Goal: Task Accomplishment & Management: Complete application form

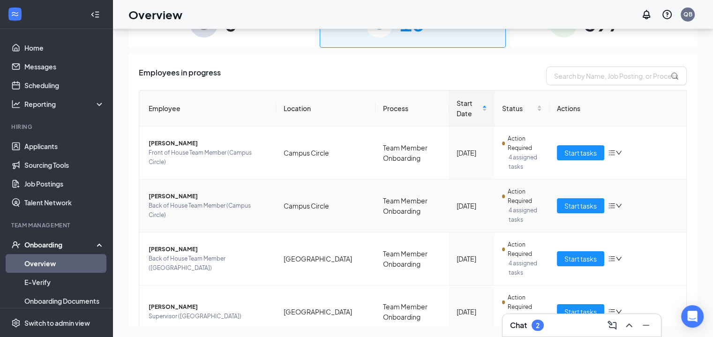
scroll to position [180, 0]
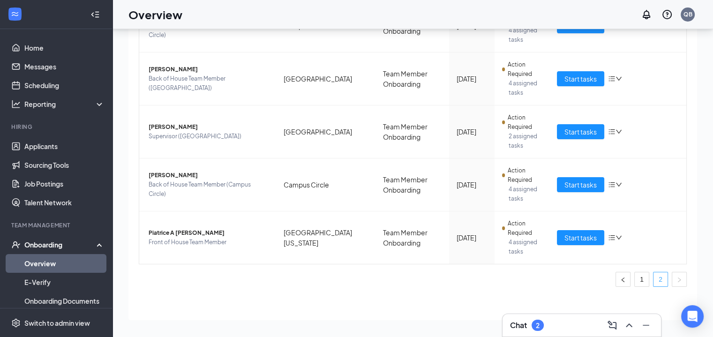
click at [654, 276] on link "2" at bounding box center [661, 280] width 14 height 14
click at [635, 275] on link "1" at bounding box center [642, 280] width 14 height 14
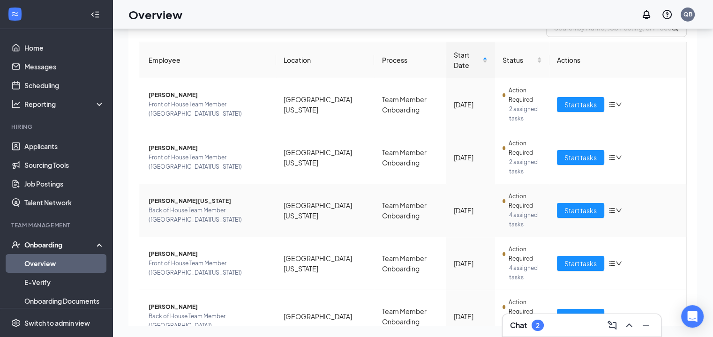
scroll to position [47, 0]
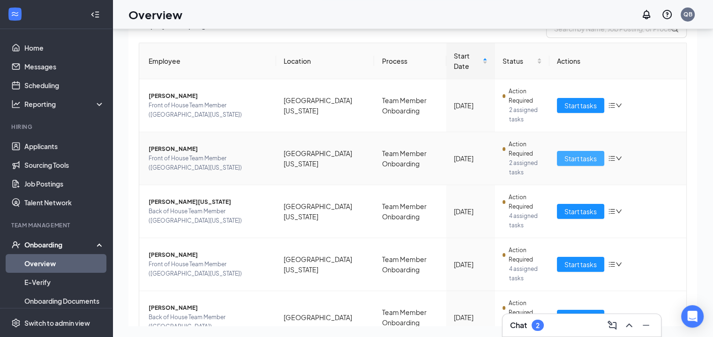
click at [570, 153] on span "Start tasks" at bounding box center [581, 158] width 32 height 10
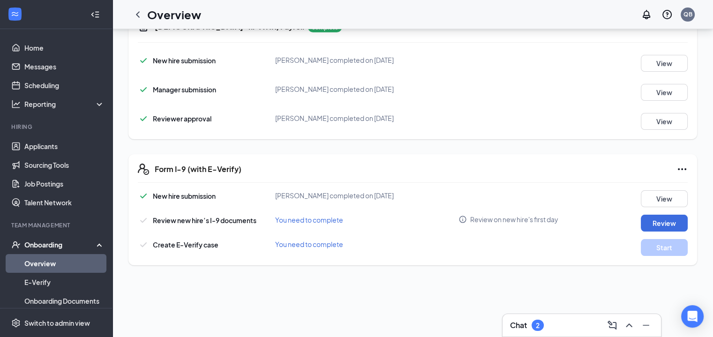
scroll to position [167, 0]
click at [644, 220] on button "Review" at bounding box center [664, 222] width 47 height 17
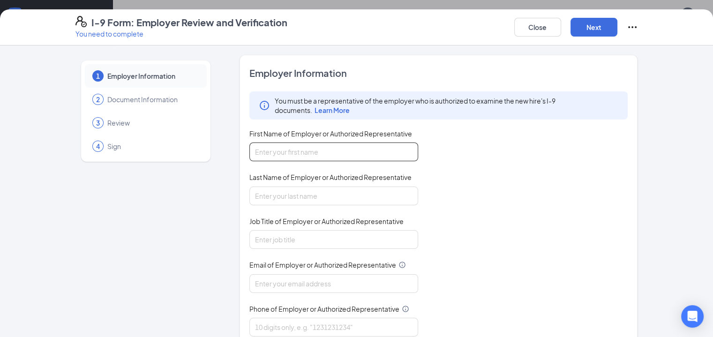
click at [307, 151] on input "First Name of Employer or Authorized Representative" at bounding box center [334, 152] width 169 height 19
type input "[PERSON_NAME]"
type input "[EMAIL_ADDRESS][DOMAIN_NAME]"
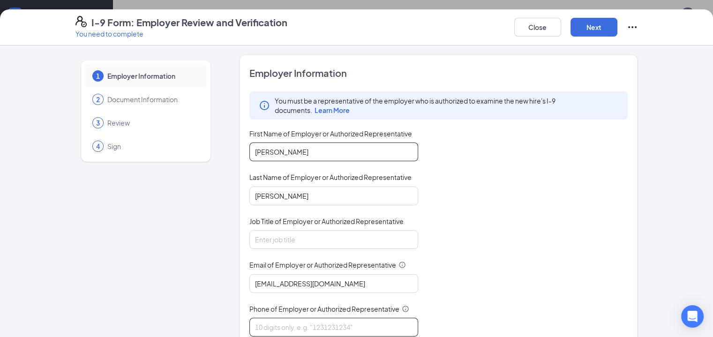
type input "8502090617"
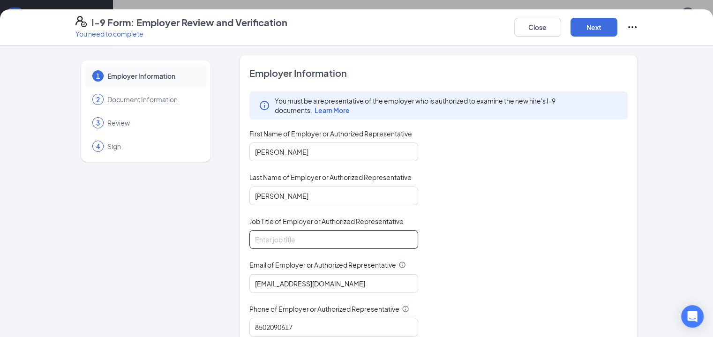
click at [291, 243] on input "Job Title of Employer or Authorized Representative" at bounding box center [334, 239] width 169 height 19
type input "HR Director"
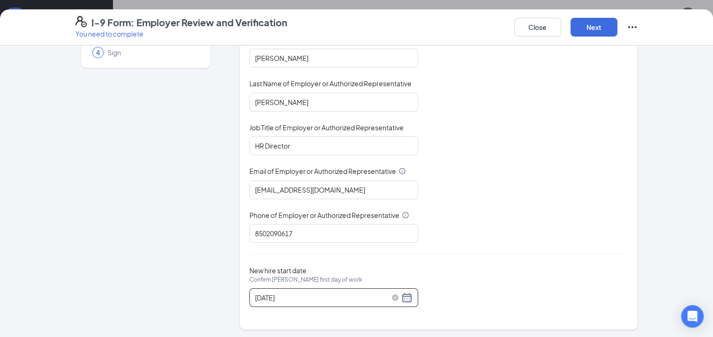
click at [332, 292] on div "08/20/2025" at bounding box center [334, 297] width 158 height 11
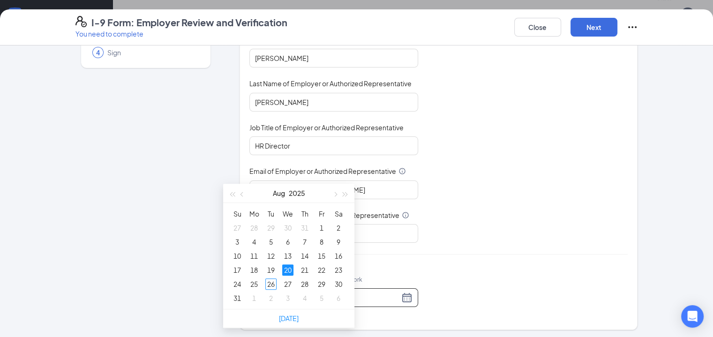
scroll to position [294, 0]
type input "[DATE]"
click at [271, 282] on div "26" at bounding box center [270, 279] width 11 height 11
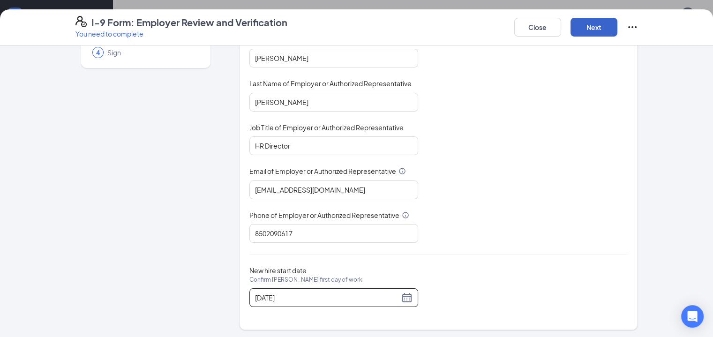
click at [618, 29] on button "Next" at bounding box center [594, 27] width 47 height 19
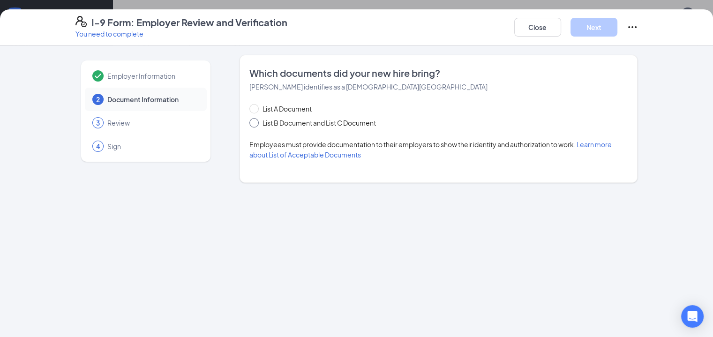
click at [270, 123] on span "List B Document and List C Document" at bounding box center [319, 123] width 121 height 10
click at [256, 123] on input "List B Document and List C Document" at bounding box center [253, 121] width 7 height 7
radio input "true"
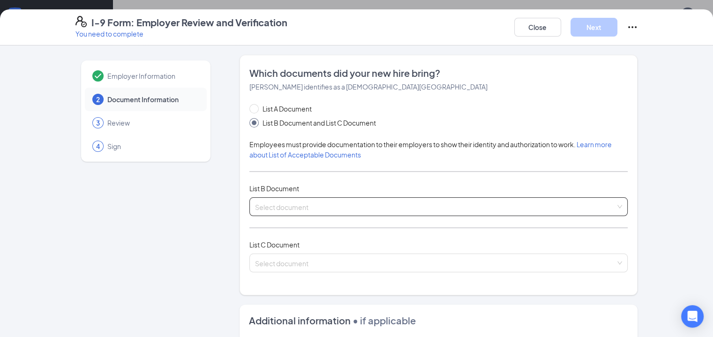
click at [280, 212] on span at bounding box center [435, 207] width 361 height 18
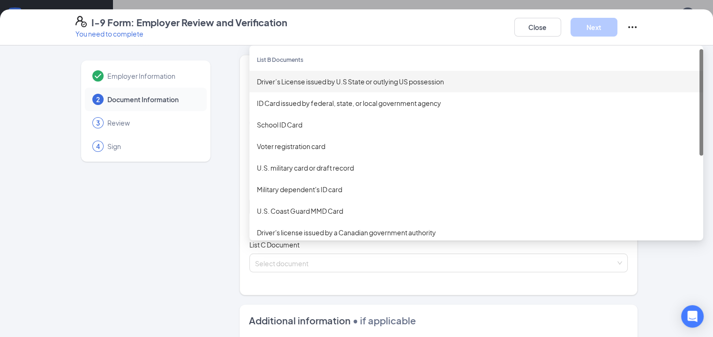
click at [305, 81] on div "Driver’s License issued by U.S State or outlying US possession" at bounding box center [476, 81] width 439 height 10
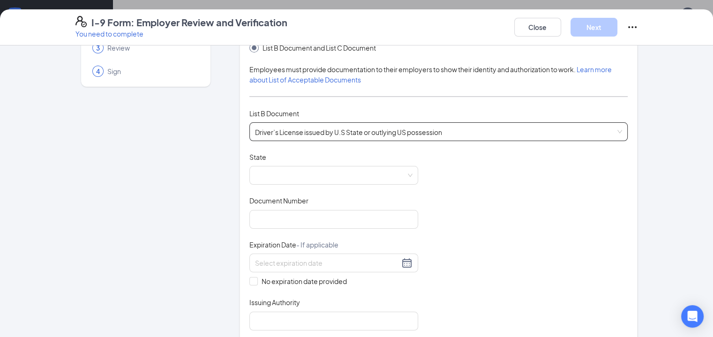
scroll to position [81, 0]
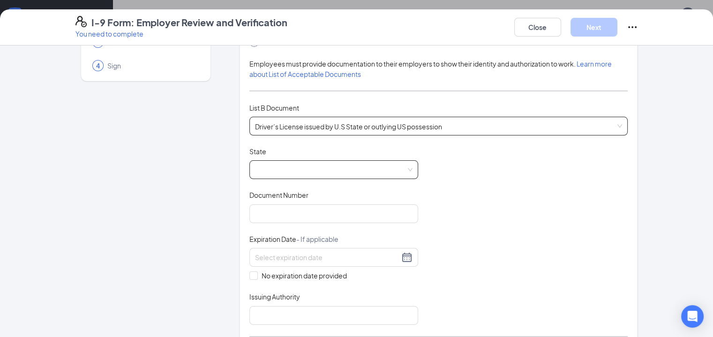
click at [296, 173] on span at bounding box center [334, 170] width 158 height 18
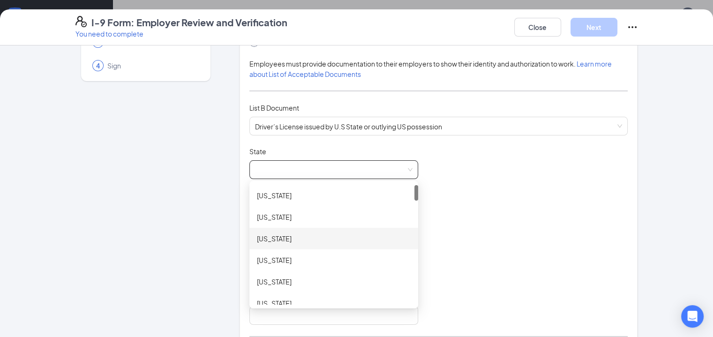
scroll to position [157, 0]
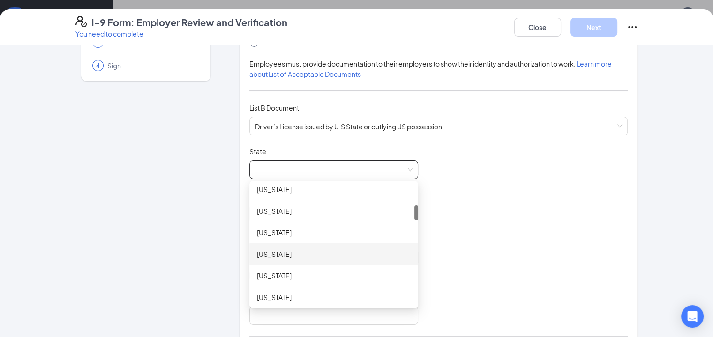
click at [257, 254] on div "[US_STATE]" at bounding box center [334, 254] width 154 height 10
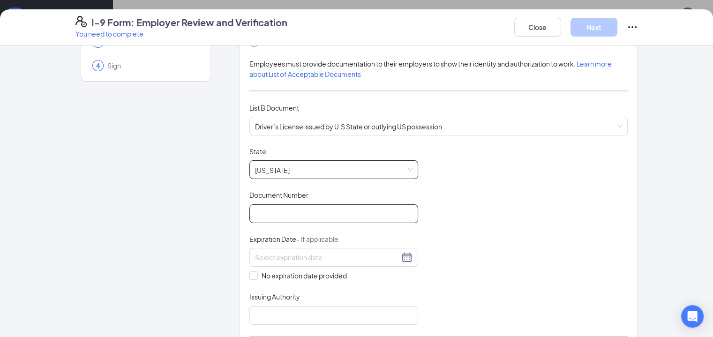
click at [276, 213] on input "Document Number" at bounding box center [334, 214] width 169 height 19
type input "S634242831000"
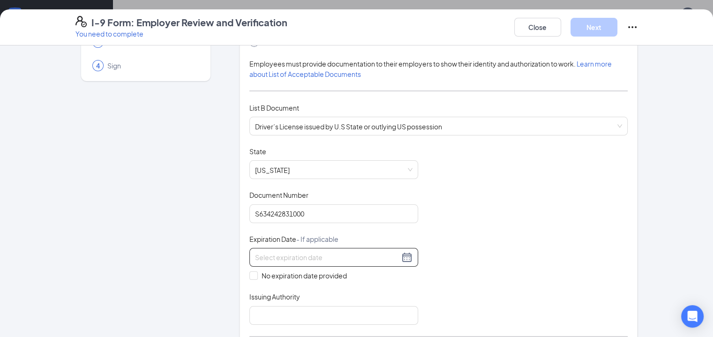
click at [270, 256] on input at bounding box center [327, 257] width 144 height 10
click at [252, 322] on div "7" at bounding box center [254, 325] width 11 height 11
type input "11/07/2033"
click at [273, 313] on input "Issuing Authority" at bounding box center [334, 315] width 169 height 19
type input "[US_STATE]"
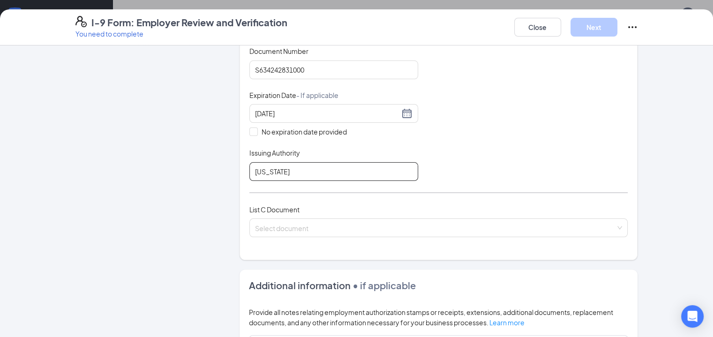
scroll to position [225, 0]
click at [290, 227] on input "search" at bounding box center [435, 226] width 361 height 14
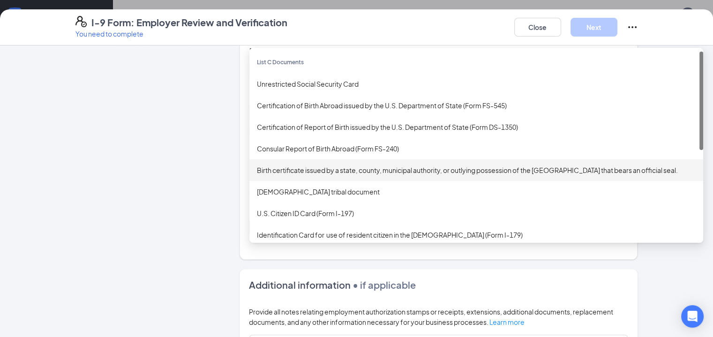
click at [291, 165] on div "Birth certificate issued by a state, county, municipal authority, or outlying p…" at bounding box center [476, 170] width 439 height 10
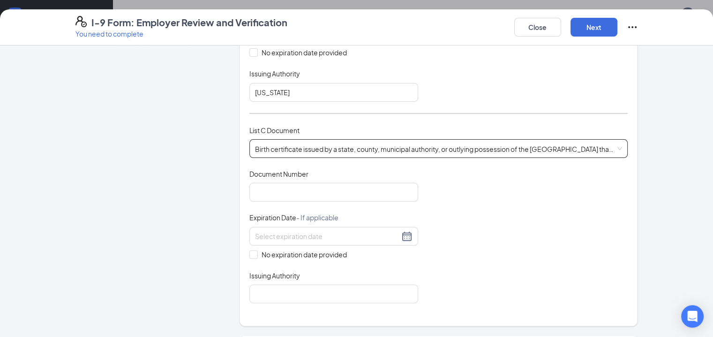
scroll to position [308, 0]
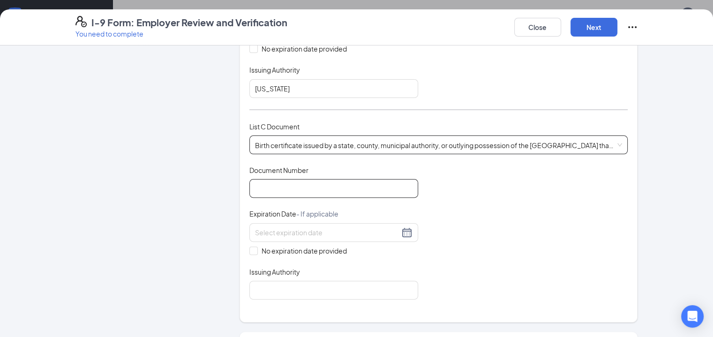
click at [312, 189] on input "Document Number" at bounding box center [334, 188] width 169 height 19
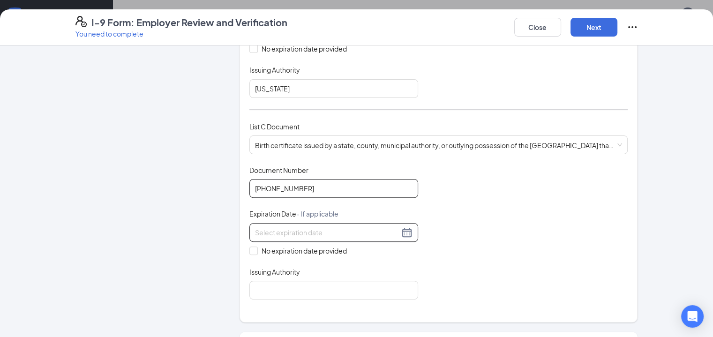
type input "124-06-203497"
click at [274, 227] on input at bounding box center [327, 232] width 144 height 10
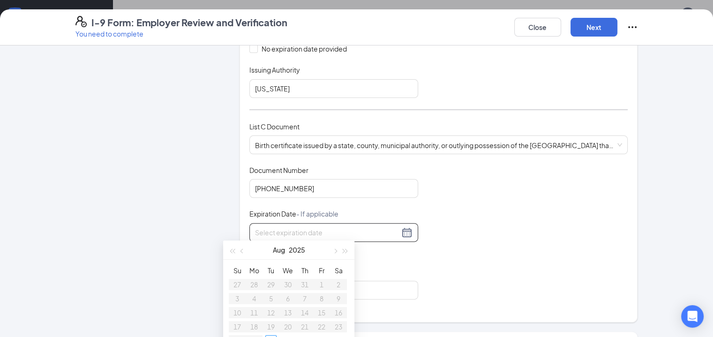
click at [382, 259] on div "Document Title Birth certificate issued by a state, county, municipal authority…" at bounding box center [439, 233] width 379 height 134
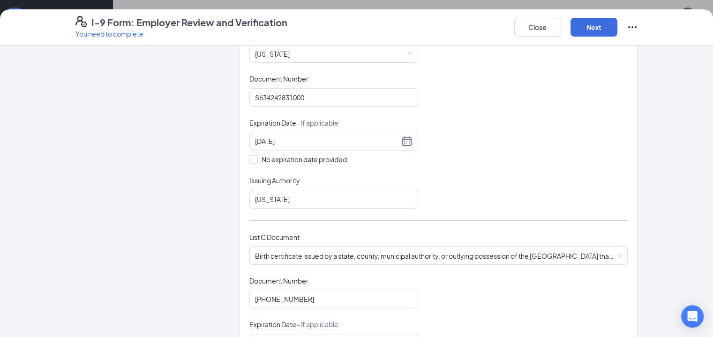
scroll to position [295, 0]
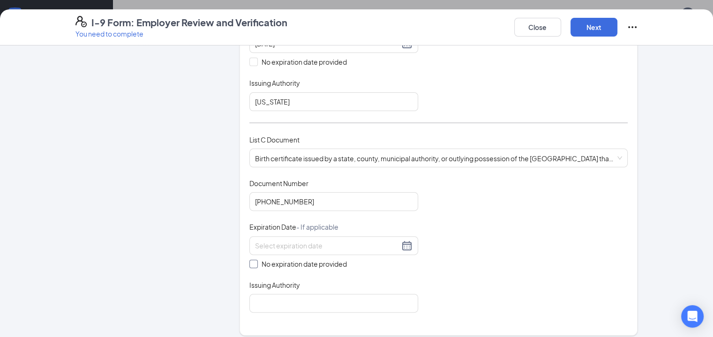
click at [258, 259] on span "No expiration date provided" at bounding box center [304, 264] width 93 height 10
click at [256, 260] on input "No expiration date provided" at bounding box center [253, 263] width 7 height 7
checkbox input "true"
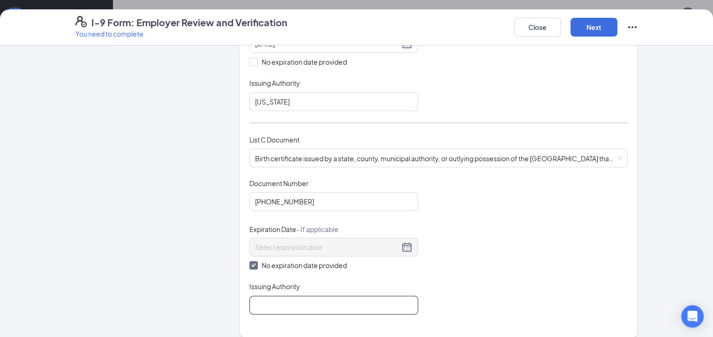
click at [257, 303] on input "Issuing Authority" at bounding box center [334, 305] width 169 height 19
click at [250, 298] on input "The Department of Health and Senior" at bounding box center [334, 305] width 169 height 19
click at [382, 298] on input "The Missouri Department of Health and Senior" at bounding box center [334, 305] width 169 height 19
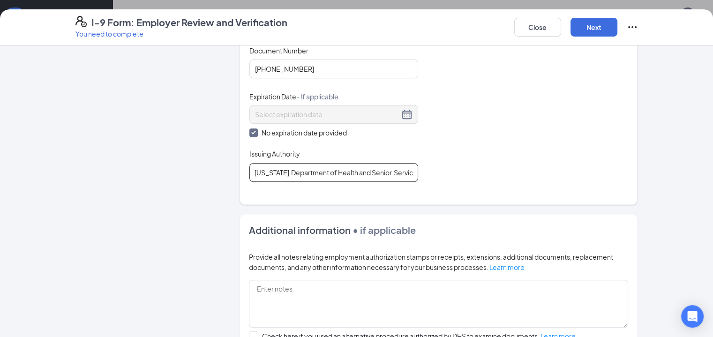
scroll to position [539, 0]
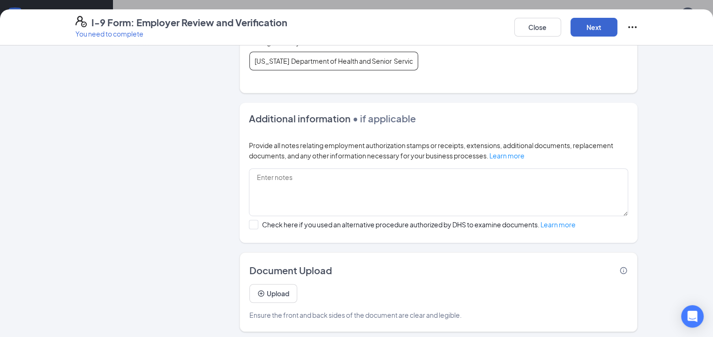
type input "The Missouri Department of Health and Senior Services"
click at [618, 27] on button "Next" at bounding box center [594, 27] width 47 height 19
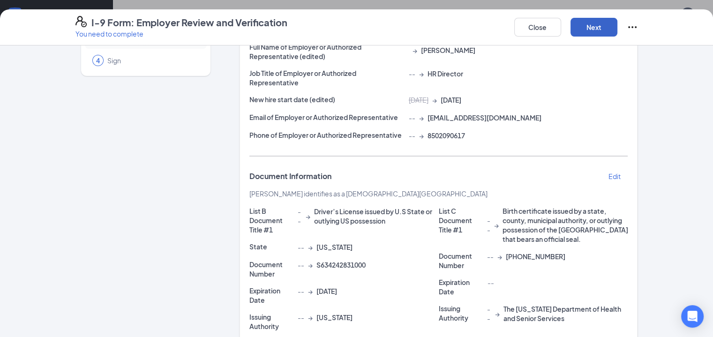
scroll to position [212, 0]
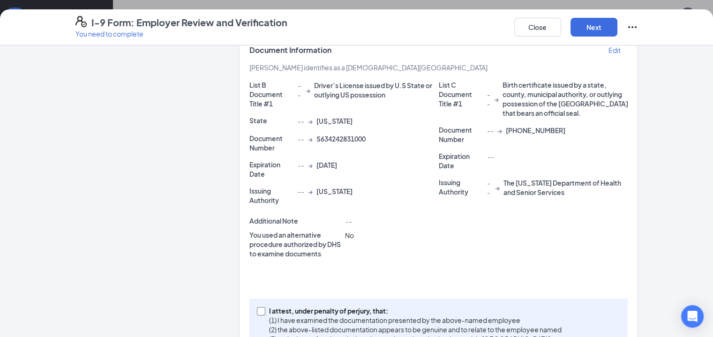
click at [325, 316] on p "(1) I have examined the documentation presented by the above-named employee" at bounding box center [415, 320] width 293 height 9
click at [264, 307] on input "I attest, under penalty of [PERSON_NAME], that: (1) I have examined the documen…" at bounding box center [260, 310] width 7 height 7
checkbox input "true"
click at [618, 31] on button "Next" at bounding box center [594, 27] width 47 height 19
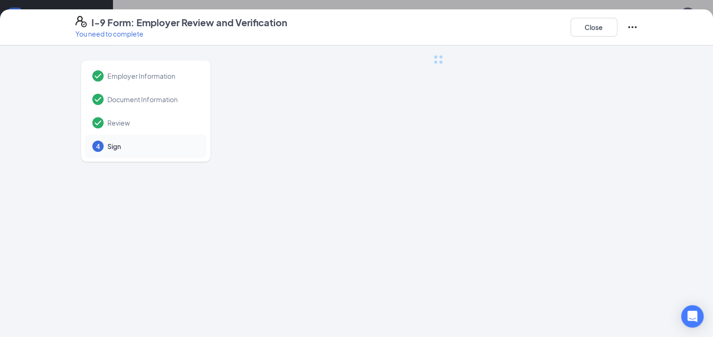
scroll to position [0, 0]
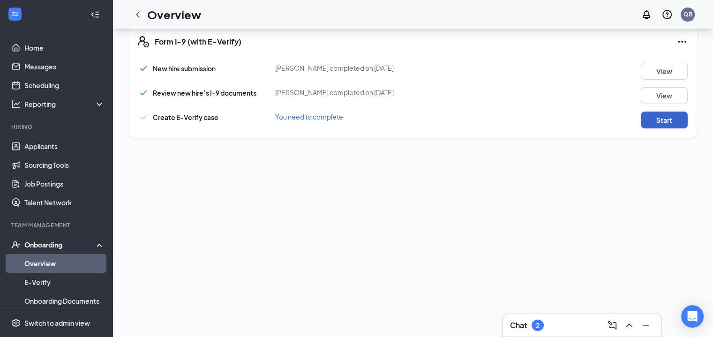
click at [653, 126] on button "Start" at bounding box center [664, 120] width 47 height 17
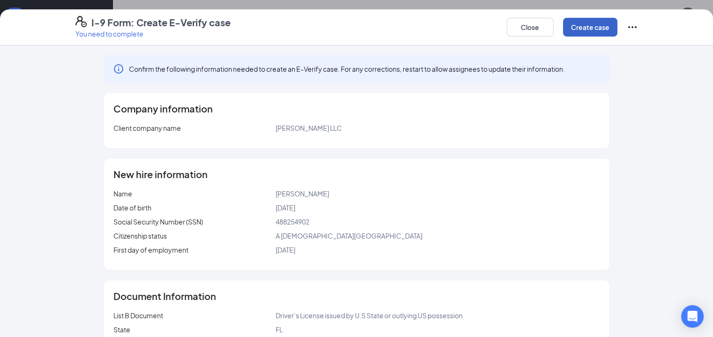
click at [618, 29] on button "Create case" at bounding box center [590, 27] width 54 height 19
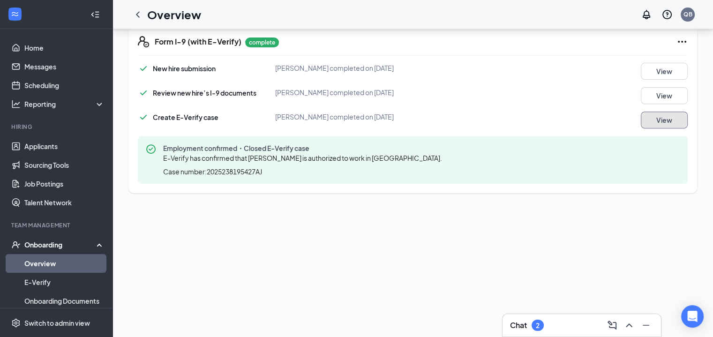
scroll to position [81, 0]
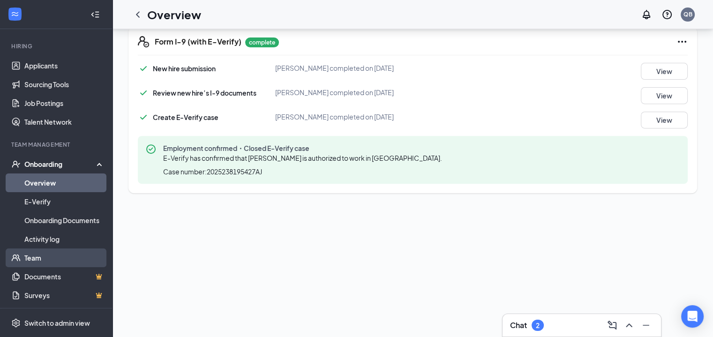
click at [47, 255] on link "Team" at bounding box center [64, 258] width 80 height 19
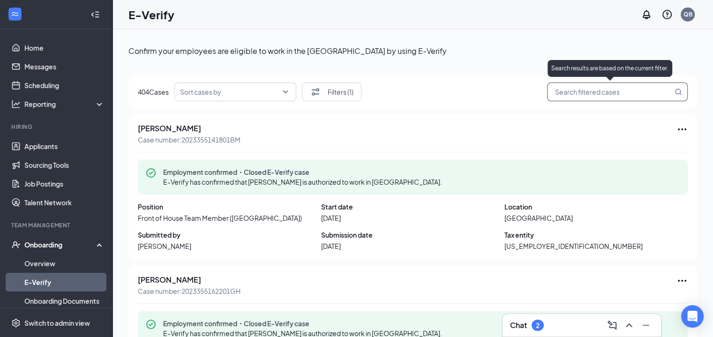
click at [568, 95] on input "search" at bounding box center [613, 92] width 120 height 12
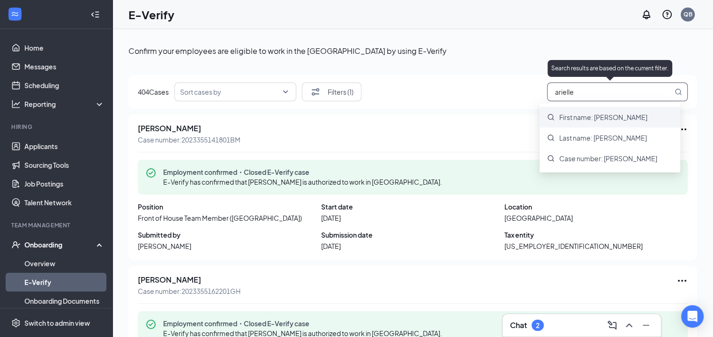
click at [575, 111] on div "First name: [PERSON_NAME]" at bounding box center [610, 117] width 141 height 21
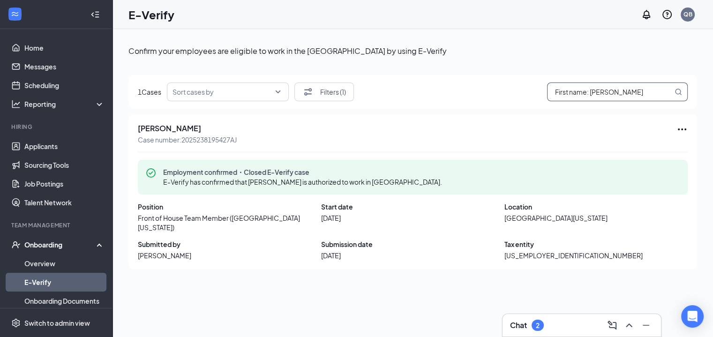
scroll to position [32, 0]
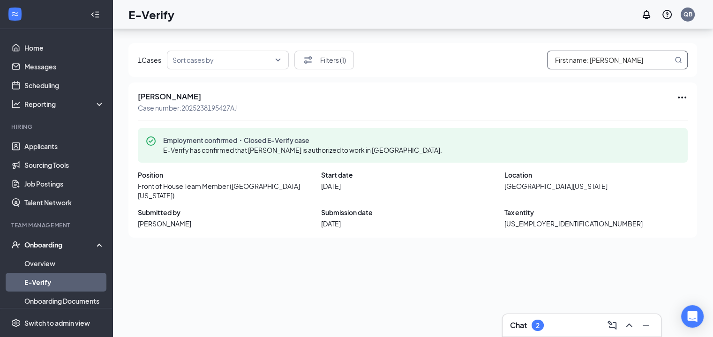
type input "First name: [PERSON_NAME]"
click at [68, 261] on link "Overview" at bounding box center [64, 263] width 80 height 19
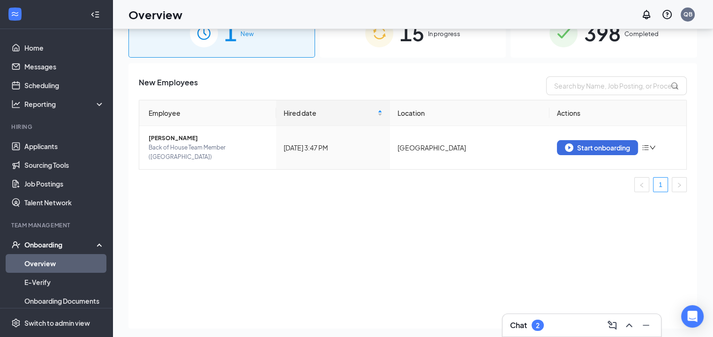
click at [430, 45] on div "15 In progress" at bounding box center [413, 32] width 187 height 49
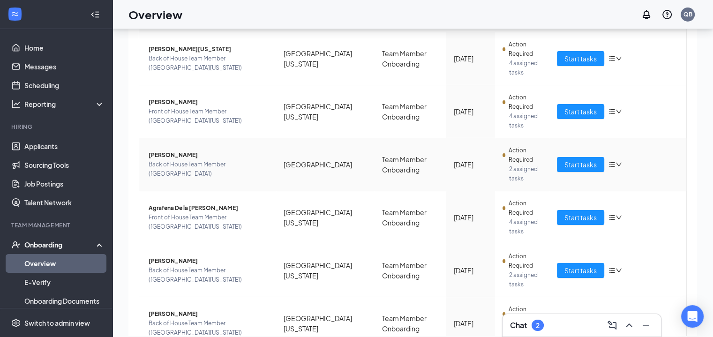
scroll to position [158, 0]
click at [574, 265] on span "Start tasks" at bounding box center [581, 270] width 32 height 10
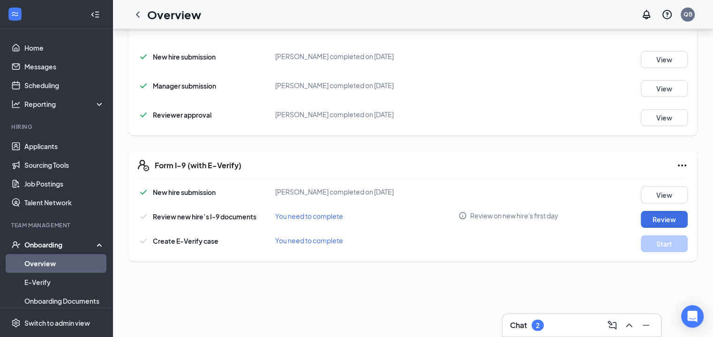
scroll to position [172, 0]
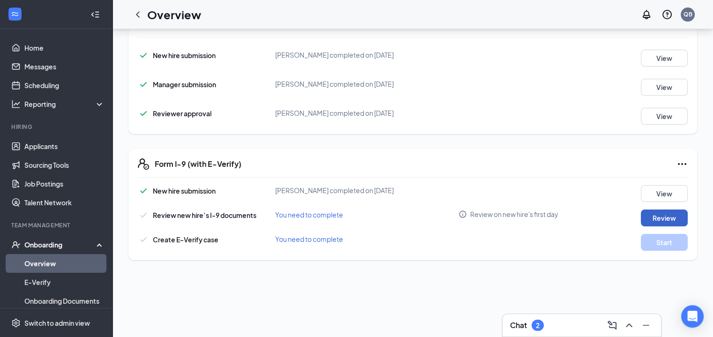
click at [660, 217] on button "Review" at bounding box center [664, 218] width 47 height 17
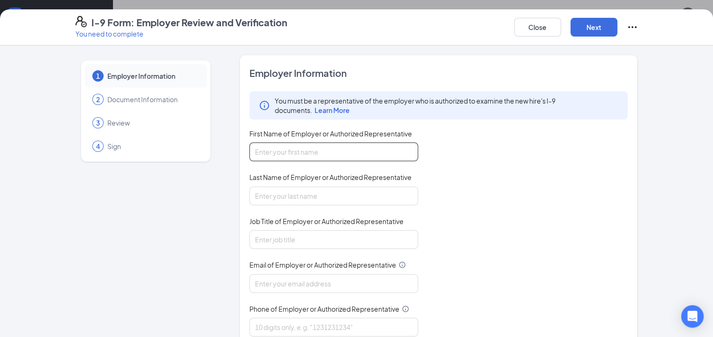
click at [341, 150] on input "First Name of Employer or Authorized Representative" at bounding box center [334, 152] width 169 height 19
type input "[PERSON_NAME]"
type input "[EMAIL_ADDRESS][DOMAIN_NAME]"
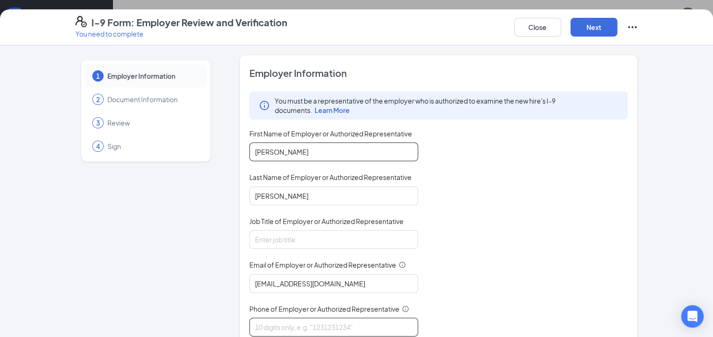
type input "8502090617"
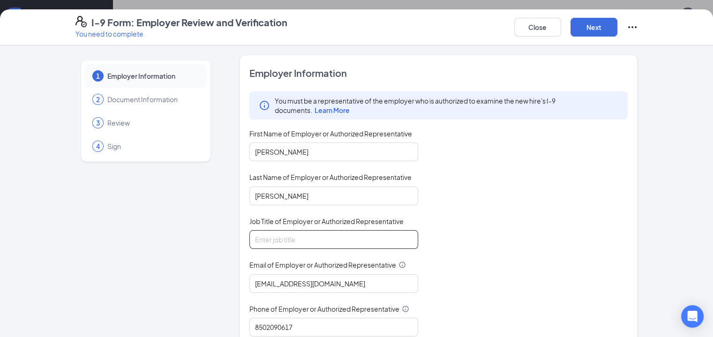
click at [317, 230] on input "Job Title of Employer or Authorized Representative" at bounding box center [334, 239] width 169 height 19
type input "HR Director"
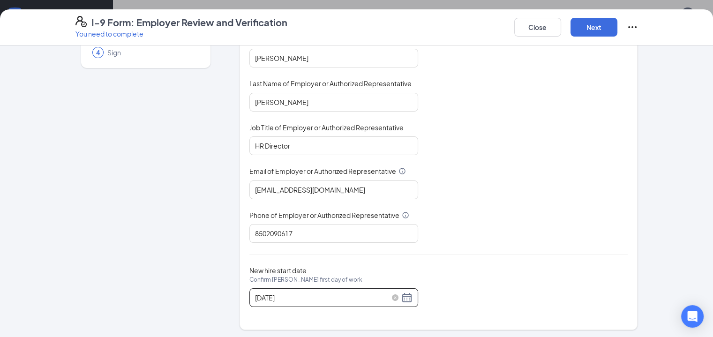
click at [331, 293] on input "08/23/2025" at bounding box center [327, 298] width 144 height 10
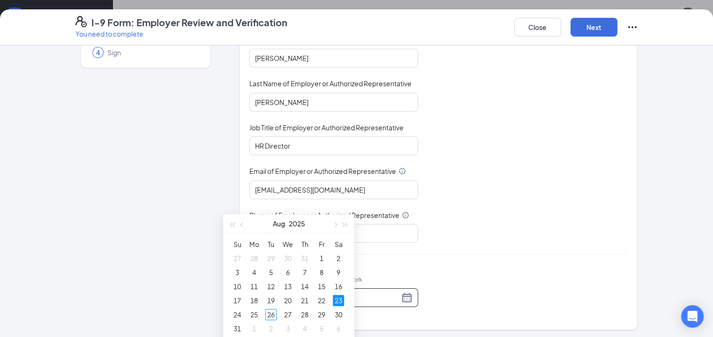
scroll to position [268, 0]
type input "[DATE]"
click at [272, 309] on div "26" at bounding box center [270, 311] width 11 height 11
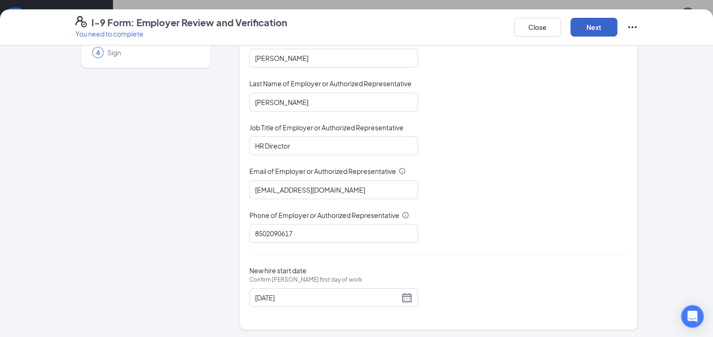
click at [618, 31] on button "Next" at bounding box center [594, 27] width 47 height 19
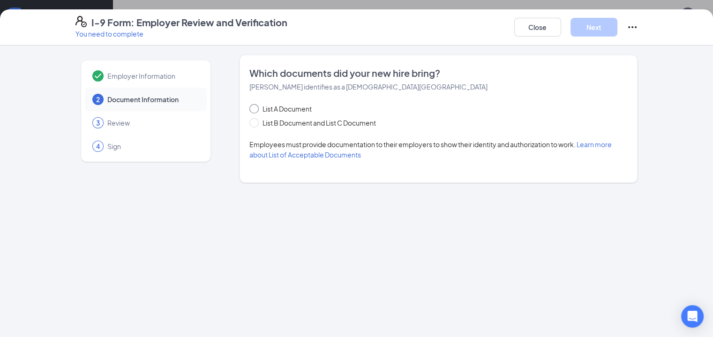
click at [276, 105] on span "List A Document" at bounding box center [287, 109] width 57 height 10
click at [256, 105] on input "List A Document" at bounding box center [253, 107] width 7 height 7
radio input "true"
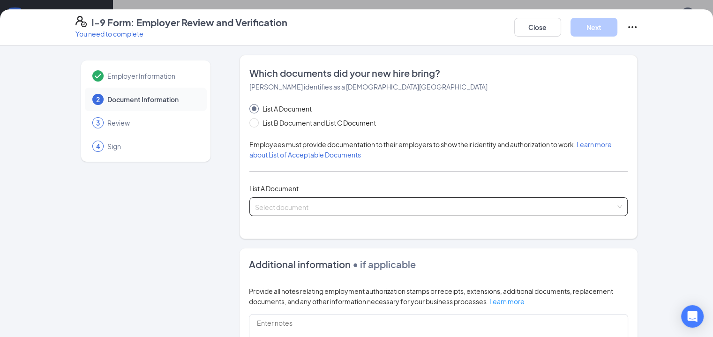
click at [277, 207] on input "search" at bounding box center [435, 205] width 361 height 14
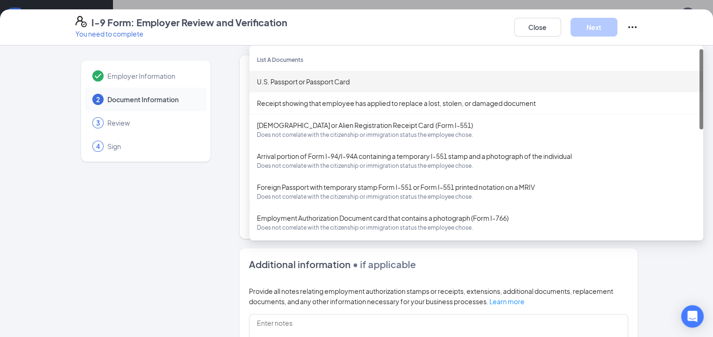
click at [304, 79] on div "U.S. Passport or Passport Card" at bounding box center [476, 81] width 439 height 10
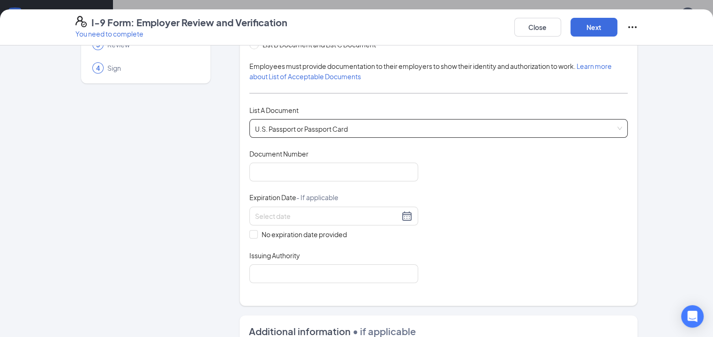
scroll to position [79, 0]
click at [276, 178] on input "Document Number" at bounding box center [334, 171] width 169 height 19
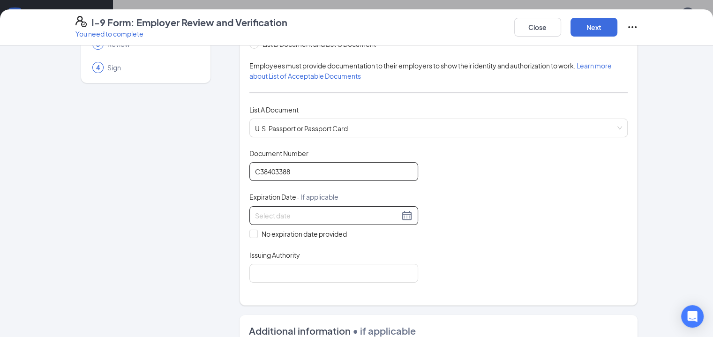
type input "C38403388"
click at [285, 219] on input at bounding box center [327, 216] width 144 height 10
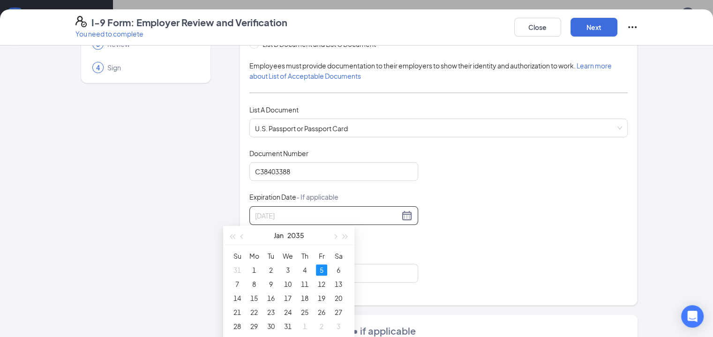
click at [321, 268] on div "5" at bounding box center [321, 270] width 11 height 11
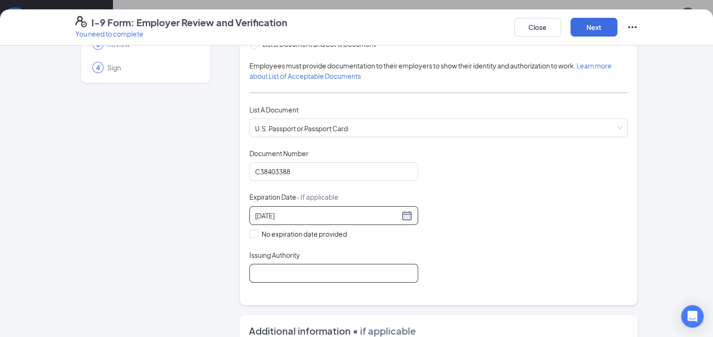
type input "01/05/2035"
click at [304, 272] on input "Issuing Authority" at bounding box center [334, 273] width 169 height 19
type input "United States Department of State"
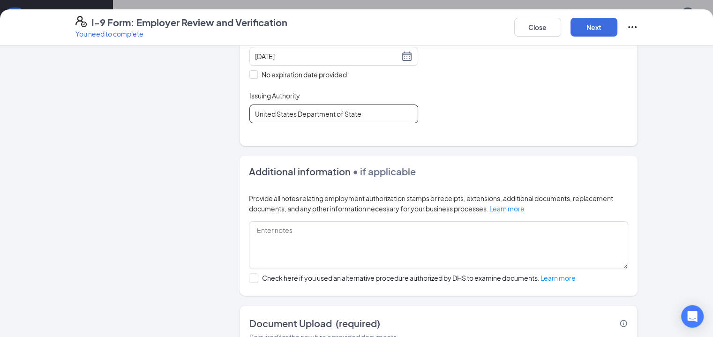
scroll to position [305, 0]
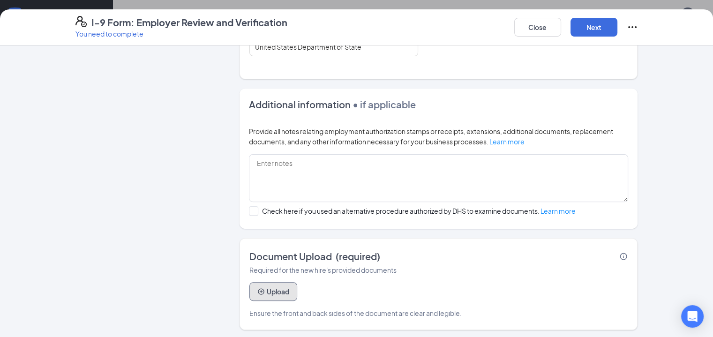
click at [250, 296] on button "Upload" at bounding box center [274, 291] width 48 height 19
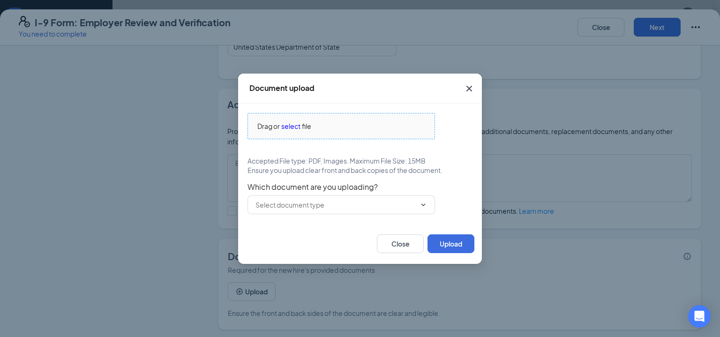
click at [327, 128] on div "Drag or select file" at bounding box center [341, 126] width 187 height 10
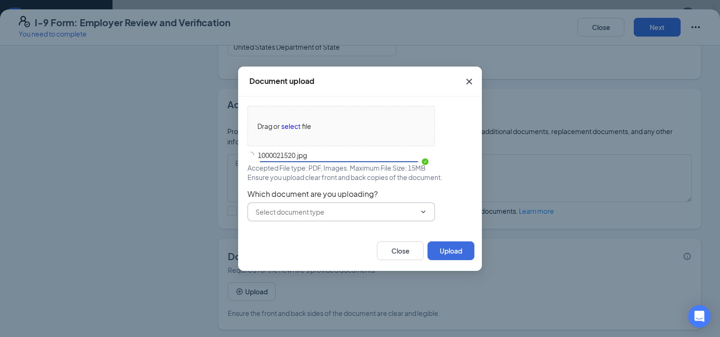
click at [332, 216] on input "text" at bounding box center [336, 212] width 160 height 10
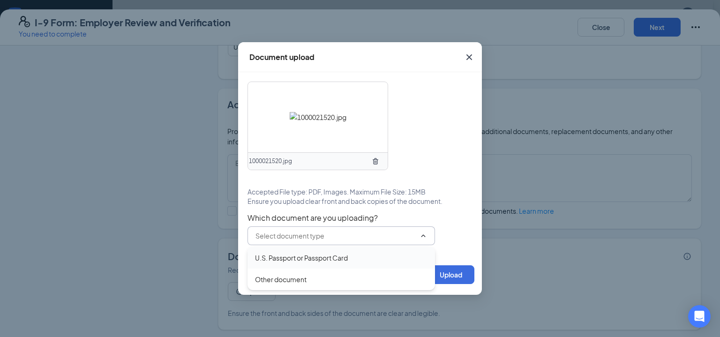
click at [315, 257] on div "U.S. Passport or Passport Card" at bounding box center [301, 258] width 93 height 10
type input "U.S. Passport or Passport Card"
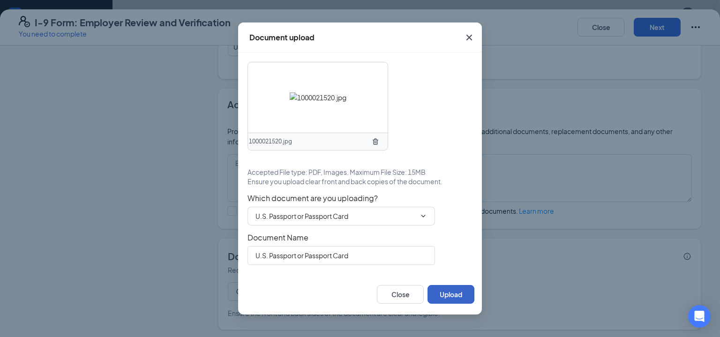
click at [440, 288] on button "Upload" at bounding box center [451, 294] width 47 height 19
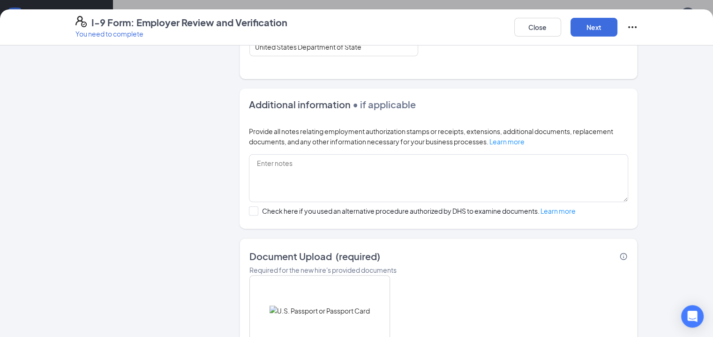
scroll to position [394, 0]
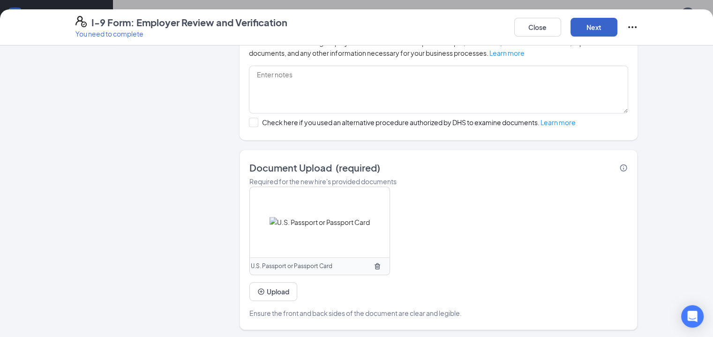
click at [618, 30] on button "Next" at bounding box center [594, 27] width 47 height 19
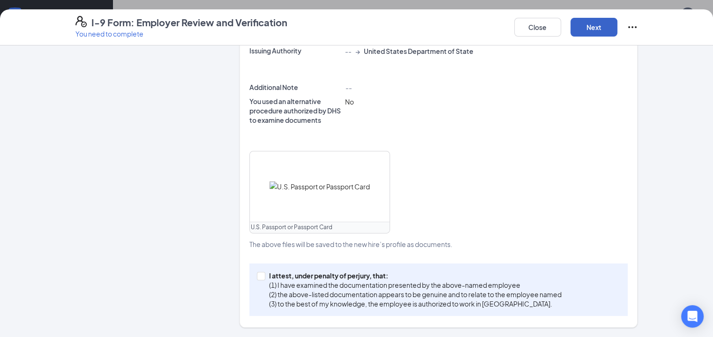
scroll to position [290, 0]
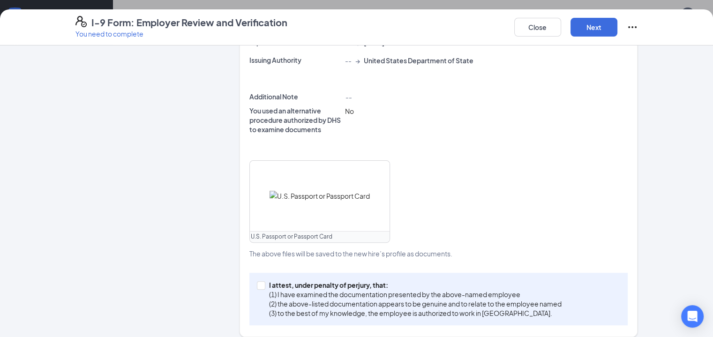
click at [305, 310] on div "I attest, under penalty of [PERSON_NAME], that: (1) I have examined the documen…" at bounding box center [439, 299] width 379 height 53
click at [309, 290] on p "(1) I have examined the documentation presented by the above-named employee" at bounding box center [415, 294] width 293 height 9
click at [264, 282] on input "I attest, under penalty of [PERSON_NAME], that: (1) I have examined the documen…" at bounding box center [260, 284] width 7 height 7
checkbox input "true"
click at [618, 30] on button "Next" at bounding box center [594, 27] width 47 height 19
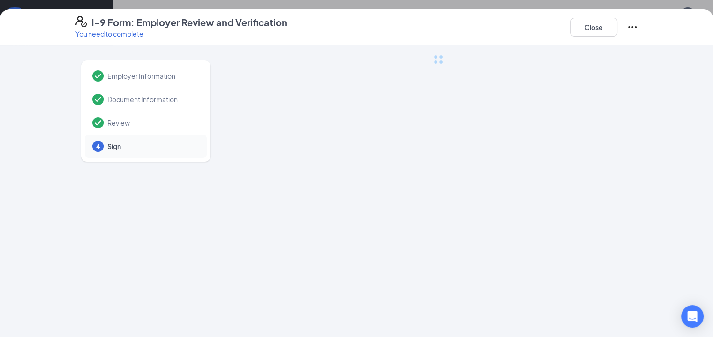
scroll to position [0, 0]
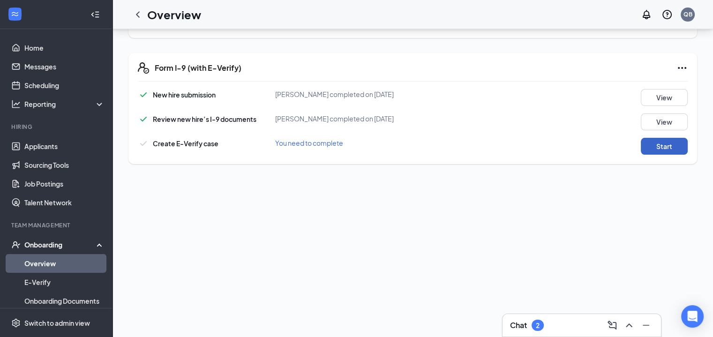
click at [650, 148] on button "Start" at bounding box center [664, 146] width 47 height 17
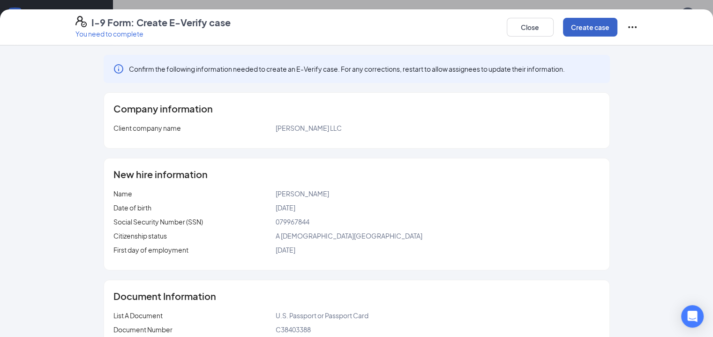
click at [618, 26] on button "Create case" at bounding box center [590, 27] width 54 height 19
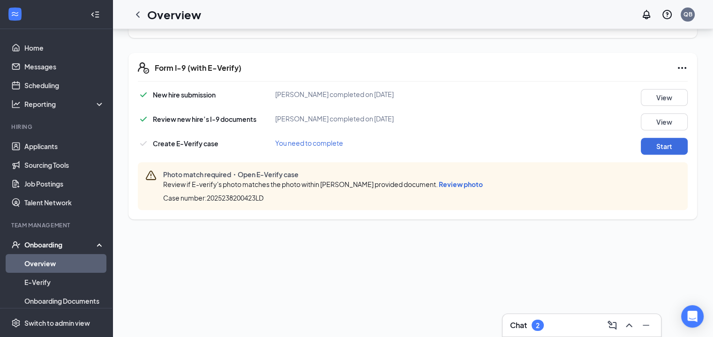
click at [467, 180] on span "Review photo" at bounding box center [461, 184] width 44 height 8
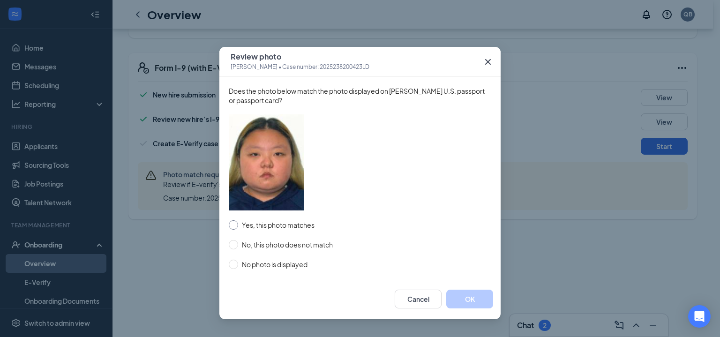
click at [285, 225] on span "Yes, this photo matches" at bounding box center [278, 225] width 80 height 10
click at [238, 225] on input "Yes, this photo matches" at bounding box center [233, 224] width 9 height 9
radio input "true"
click at [464, 302] on button "OK" at bounding box center [470, 299] width 47 height 19
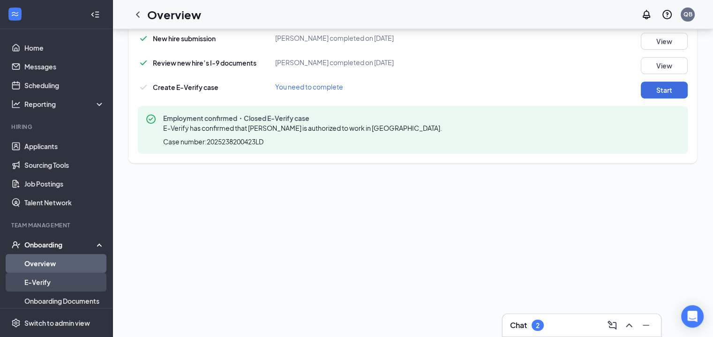
scroll to position [81, 0]
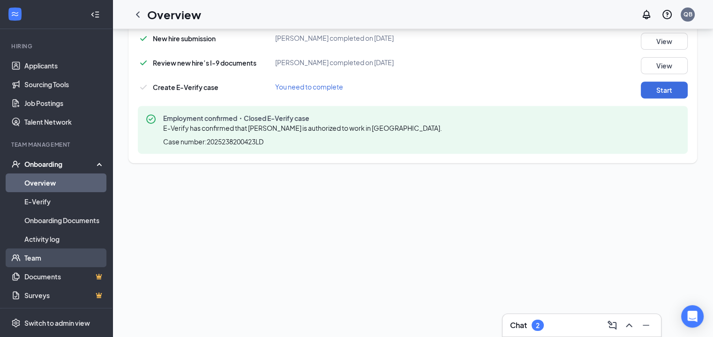
click at [54, 253] on link "Team" at bounding box center [64, 258] width 80 height 19
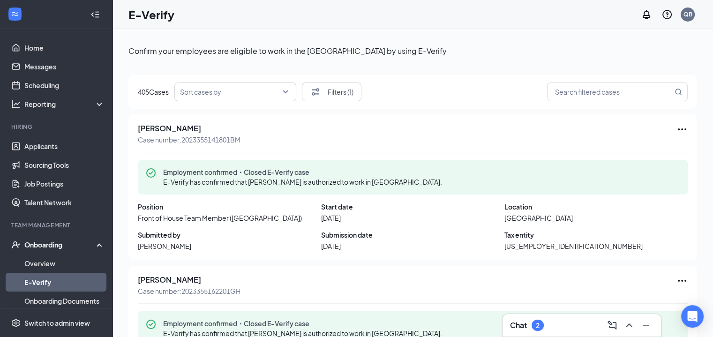
click at [580, 102] on div "405 Cases Sort cases by Filters (1)" at bounding box center [413, 92] width 569 height 34
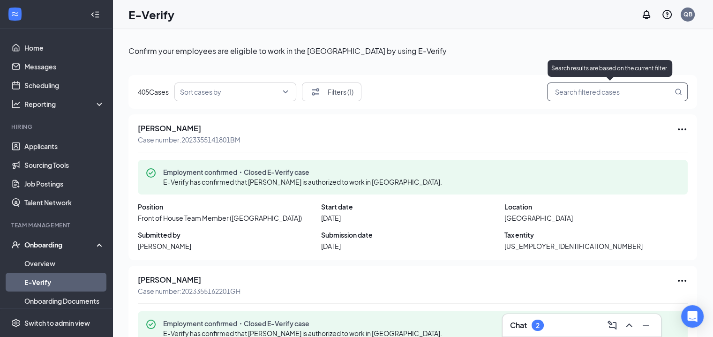
click at [585, 92] on input "search" at bounding box center [613, 92] width 120 height 12
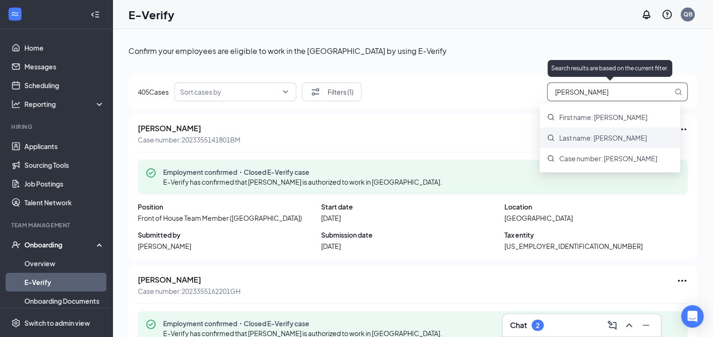
click at [595, 133] on div "Last name: zheng" at bounding box center [610, 138] width 141 height 21
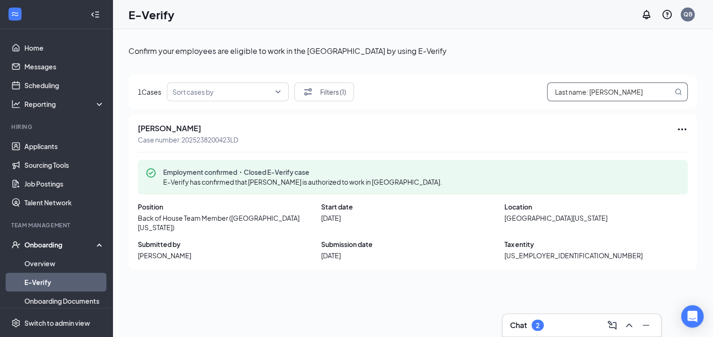
type input "Last name: zheng"
click at [39, 147] on link "Applicants" at bounding box center [64, 146] width 80 height 19
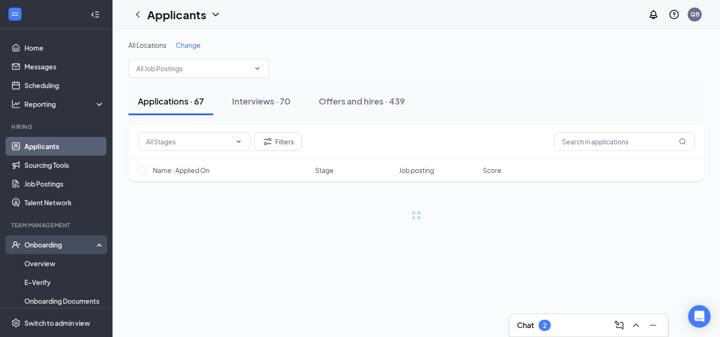
click at [66, 247] on div "Onboarding" at bounding box center [60, 244] width 72 height 9
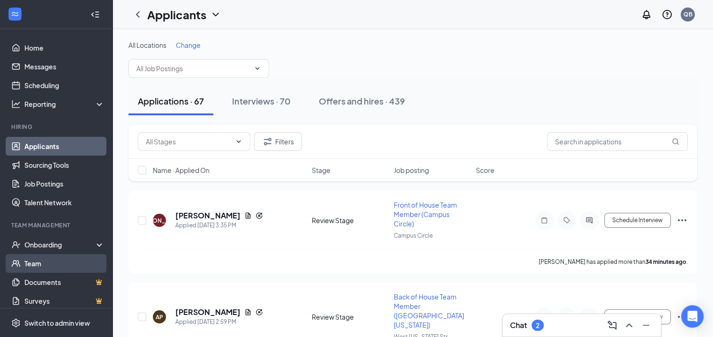
click at [64, 268] on link "Team" at bounding box center [64, 263] width 80 height 19
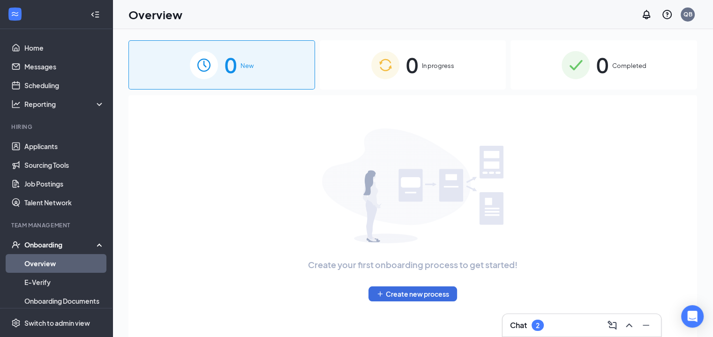
click at [423, 78] on div "0 In progress" at bounding box center [413, 64] width 187 height 49
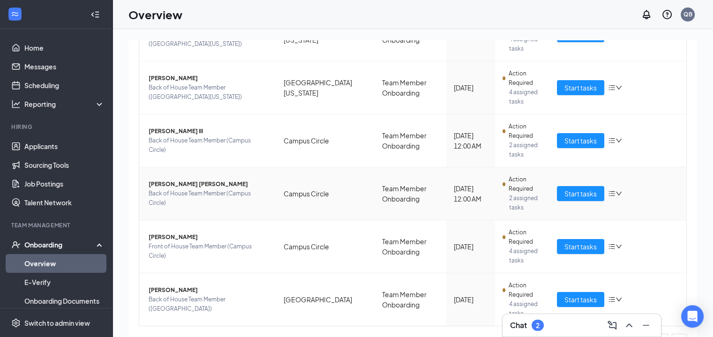
scroll to position [372, 0]
click at [565, 133] on button "Start tasks" at bounding box center [580, 140] width 47 height 15
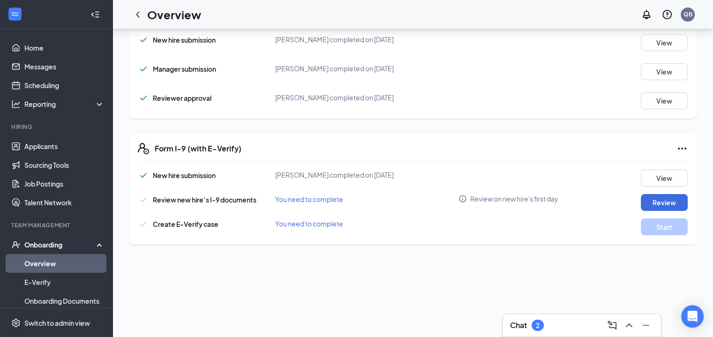
scroll to position [188, 0]
click at [651, 197] on button "Review" at bounding box center [664, 202] width 47 height 17
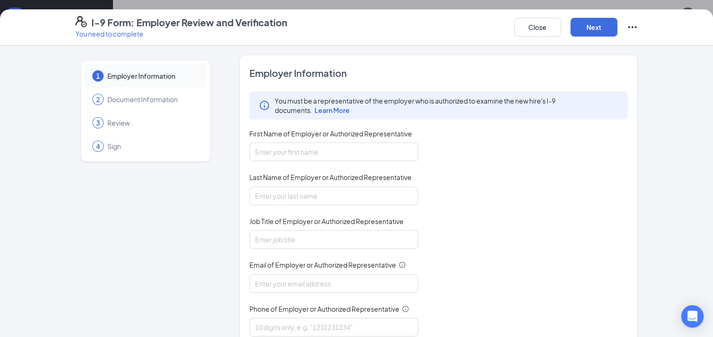
click at [303, 141] on div "First Name of Employer or Authorized Representative" at bounding box center [334, 136] width 169 height 14
click at [301, 151] on input "First Name of Employer or Authorized Representative" at bounding box center [334, 152] width 169 height 19
type input "[PERSON_NAME]"
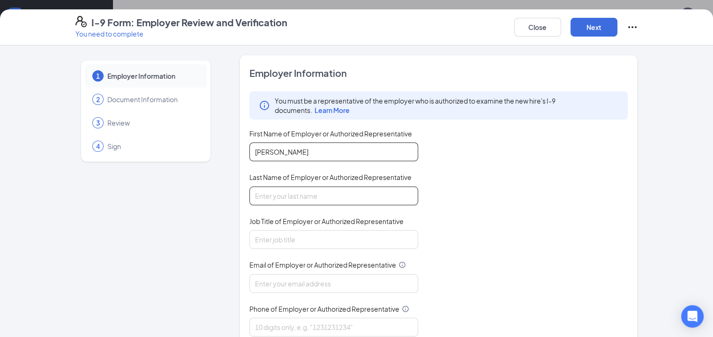
type input "[PERSON_NAME]"
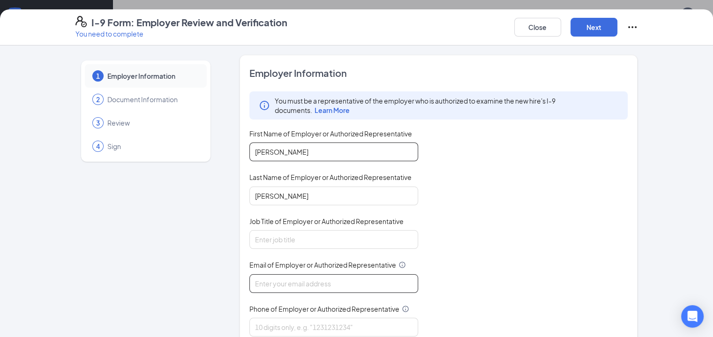
type input "[EMAIL_ADDRESS][DOMAIN_NAME]"
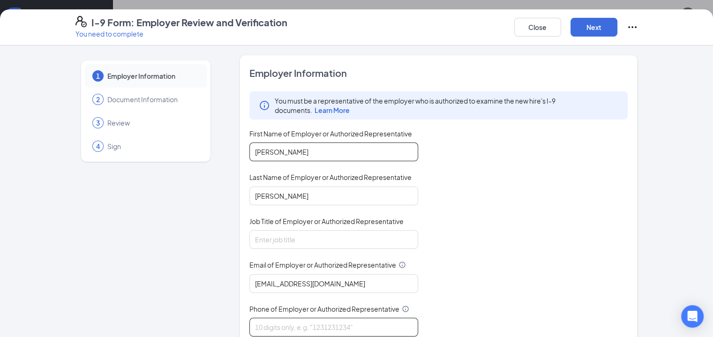
type input "8502090617"
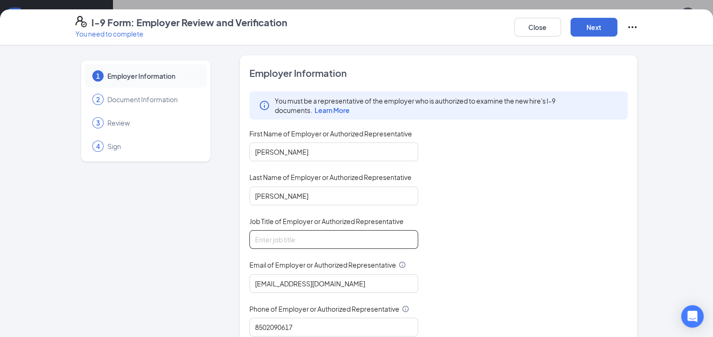
click at [266, 241] on input "Job Title of Employer or Authorized Representative" at bounding box center [334, 239] width 169 height 19
type input "HR Director"
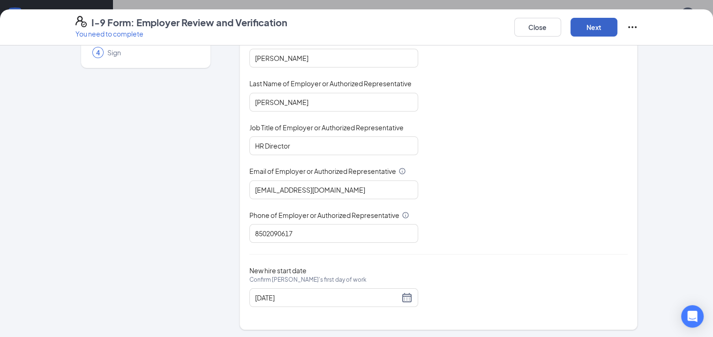
click at [618, 31] on button "Next" at bounding box center [594, 27] width 47 height 19
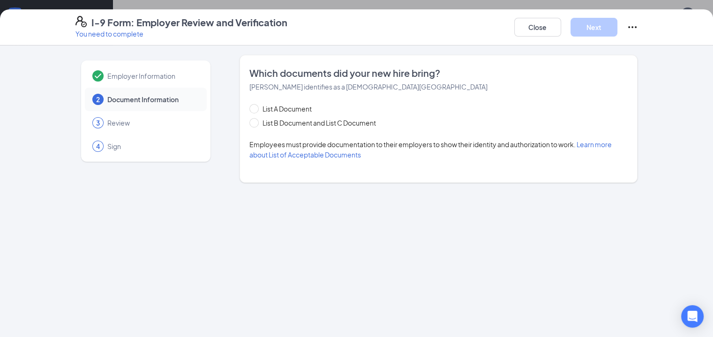
scroll to position [0, 0]
click at [277, 122] on span "List B Document and List C Document" at bounding box center [319, 123] width 121 height 10
click at [256, 122] on input "List B Document and List C Document" at bounding box center [253, 121] width 7 height 7
radio input "true"
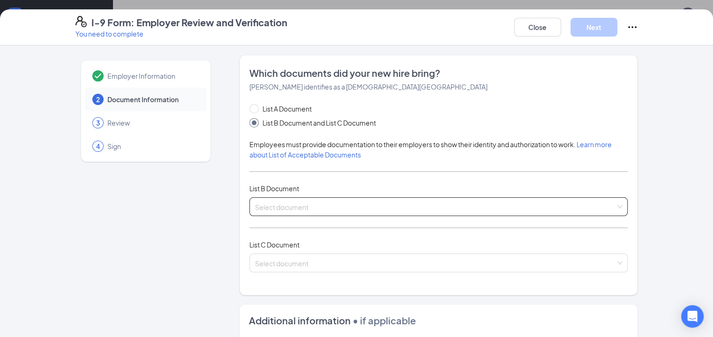
click at [285, 207] on input "search" at bounding box center [435, 205] width 361 height 14
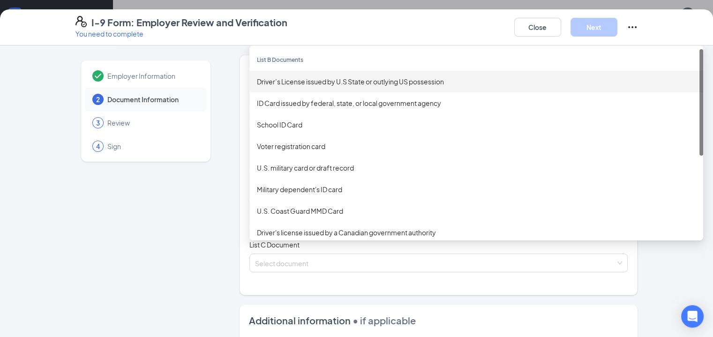
click at [325, 86] on div "Driver’s License issued by U.S State or outlying US possession" at bounding box center [476, 81] width 439 height 10
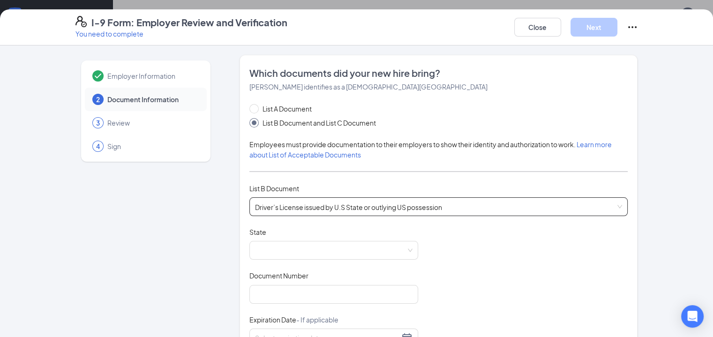
scroll to position [65, 0]
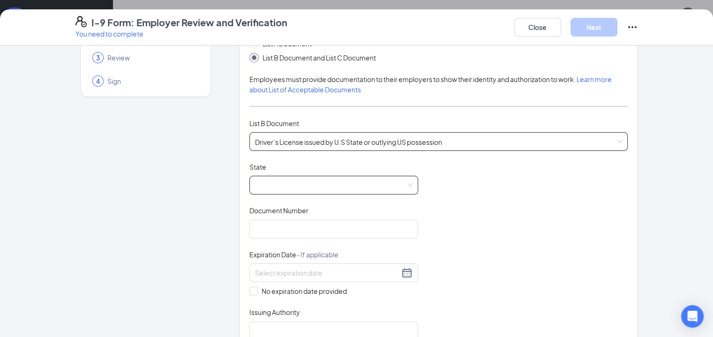
click at [304, 187] on span at bounding box center [334, 185] width 158 height 18
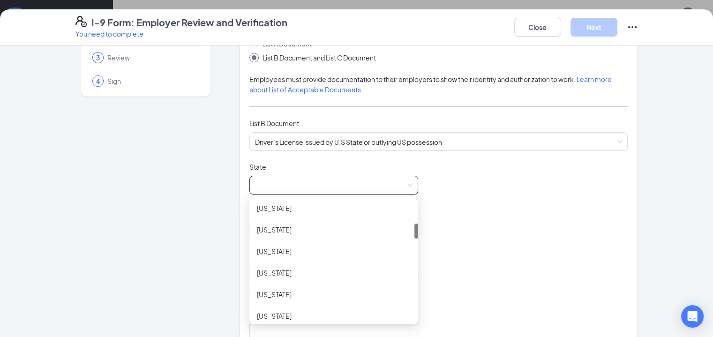
scroll to position [185, 0]
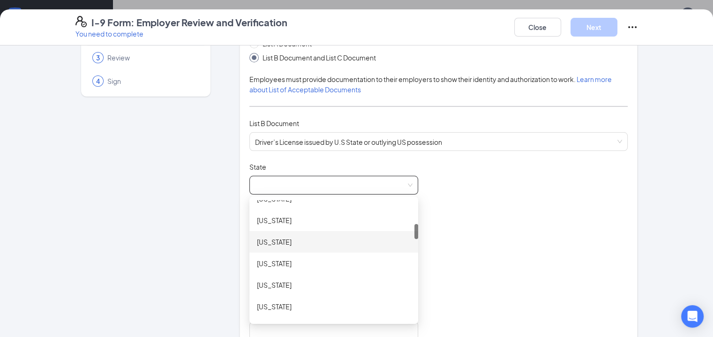
click at [278, 240] on div "[US_STATE]" at bounding box center [334, 242] width 154 height 10
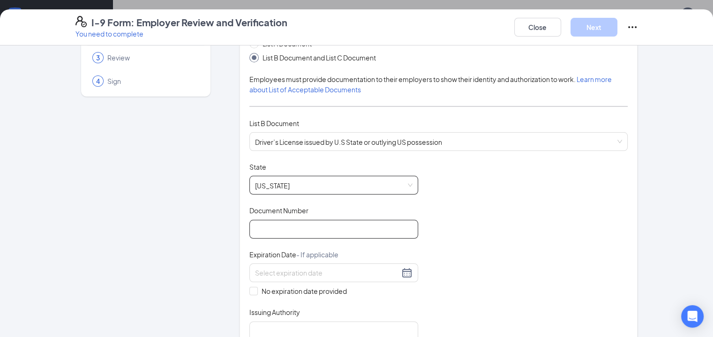
click at [281, 230] on input "Document Number" at bounding box center [334, 229] width 169 height 19
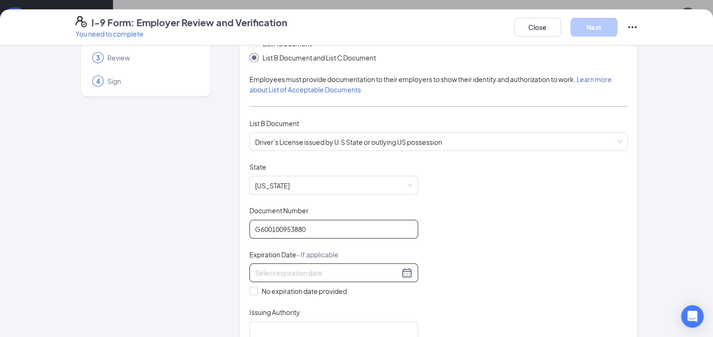
type input "G600100953880"
click at [308, 272] on input at bounding box center [327, 273] width 144 height 10
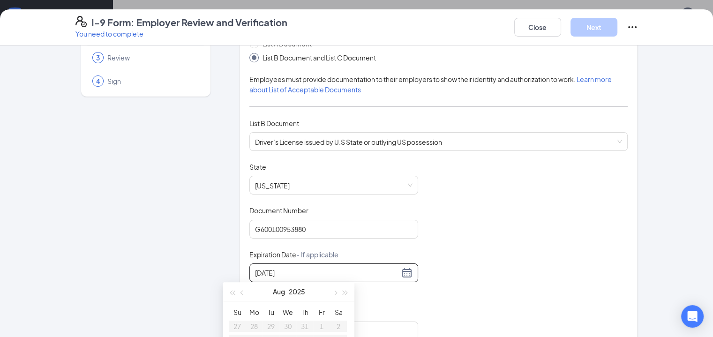
scroll to position [110, 0]
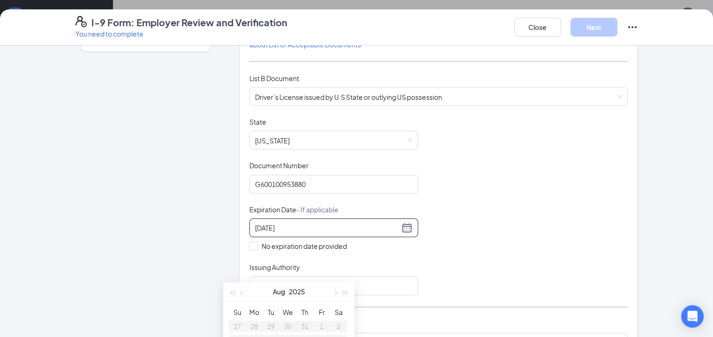
click at [347, 223] on input "10/28/1995" at bounding box center [327, 228] width 144 height 10
click at [351, 230] on input "10/28/1995" at bounding box center [327, 228] width 144 height 10
type input "10/28/1995"
click at [379, 227] on div "10/28/1995" at bounding box center [334, 227] width 158 height 11
click at [441, 259] on div "Document Title Driver’s License issued by U.S State or outlying US possession S…" at bounding box center [439, 206] width 379 height 178
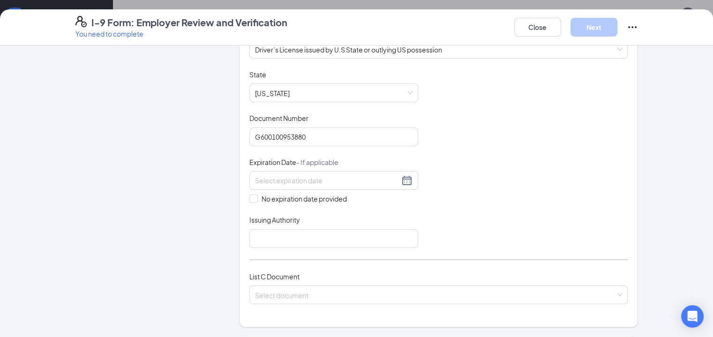
scroll to position [159, 0]
click at [320, 174] on input at bounding box center [327, 179] width 144 height 10
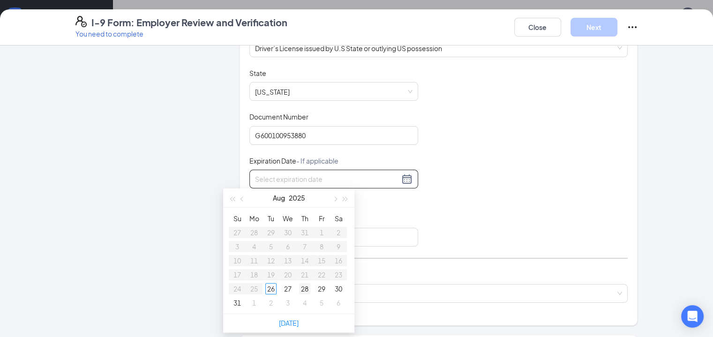
type input "08/28/2025"
click at [237, 287] on div "28" at bounding box center [237, 288] width 11 height 11
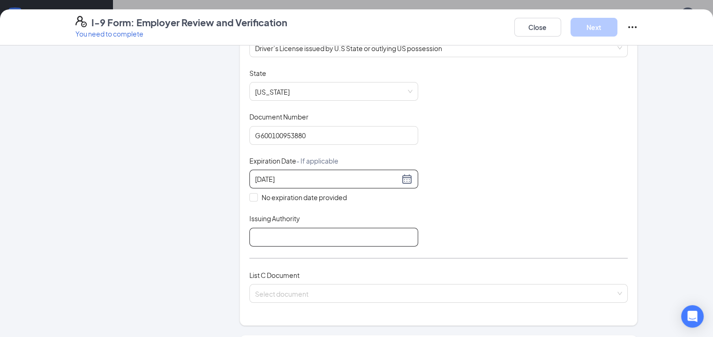
type input "10/28/2029"
click at [287, 232] on input "Issuing Authority" at bounding box center [334, 237] width 169 height 19
type input "[US_STATE]"
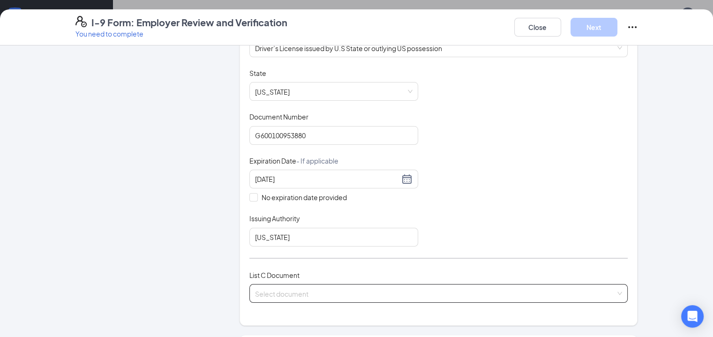
click at [297, 287] on input "search" at bounding box center [435, 292] width 361 height 14
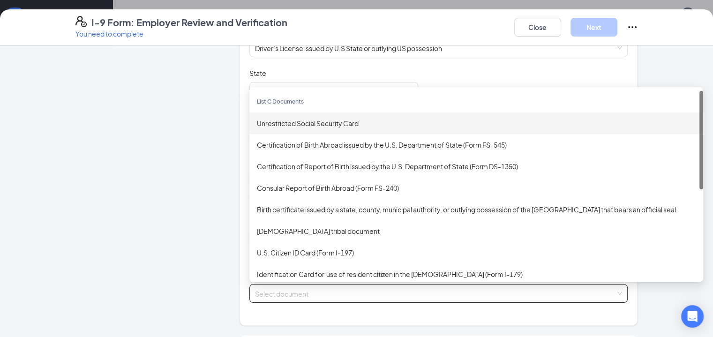
click at [303, 125] on div "Unrestricted Social Security Card" at bounding box center [476, 123] width 439 height 10
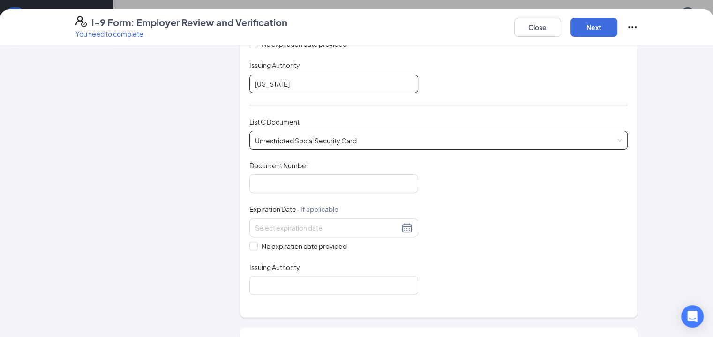
scroll to position [315, 0]
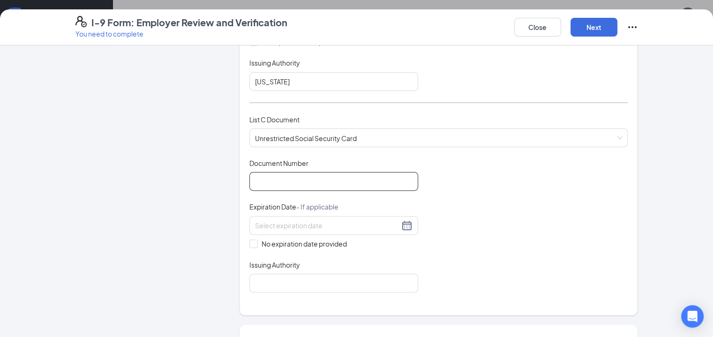
click at [291, 183] on input "Document Number" at bounding box center [334, 181] width 169 height 19
type input "589579718"
click at [281, 239] on span "No expiration date provided" at bounding box center [304, 244] width 93 height 10
click at [256, 240] on input "No expiration date provided" at bounding box center [253, 243] width 7 height 7
checkbox input "true"
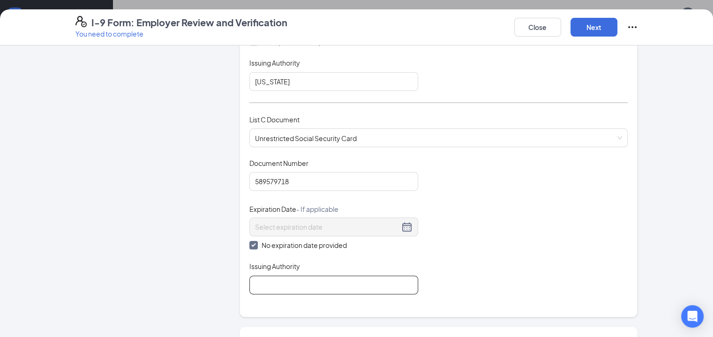
click at [284, 287] on input "Issuing Authority" at bounding box center [334, 285] width 169 height 19
type input "Social Security Administration"
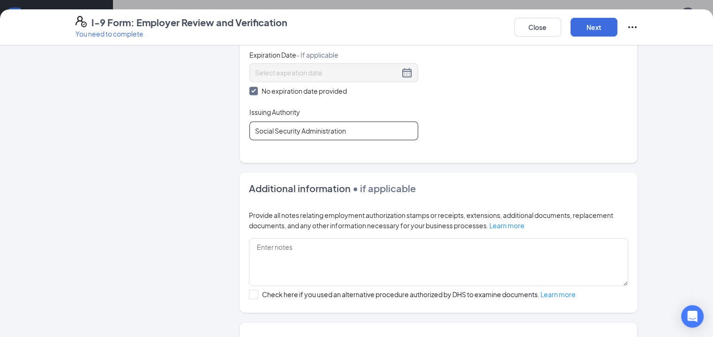
scroll to position [472, 0]
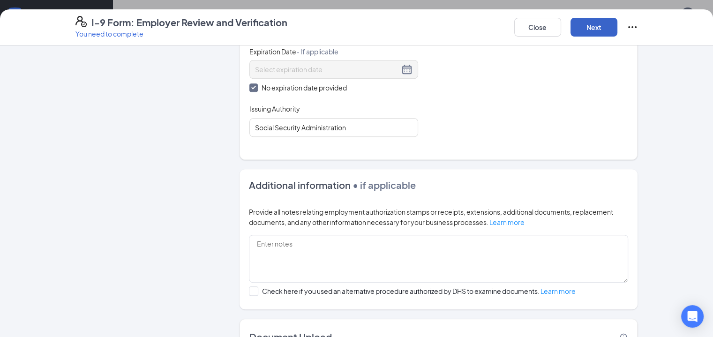
click at [618, 28] on button "Next" at bounding box center [594, 27] width 47 height 19
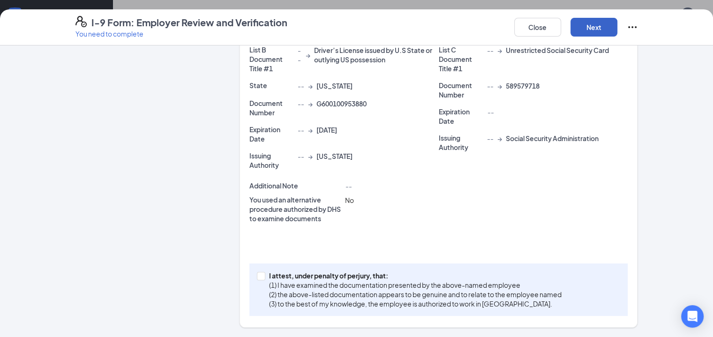
scroll to position [212, 0]
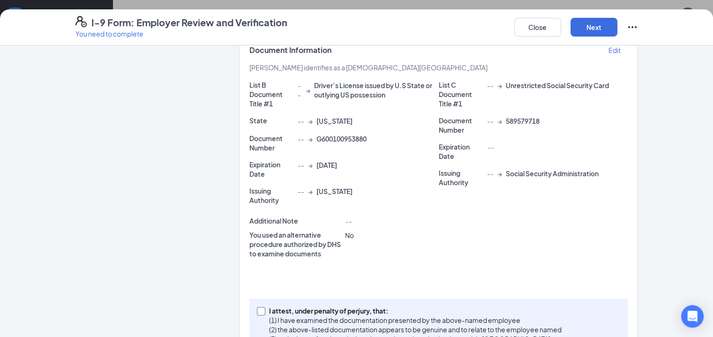
click at [323, 325] on p "(2) the above-listed documentation appears to be genuine and to relate to the e…" at bounding box center [415, 329] width 293 height 9
click at [264, 307] on input "I attest, under penalty of [PERSON_NAME], that: (1) I have examined the documen…" at bounding box center [260, 310] width 7 height 7
checkbox input "true"
click at [618, 26] on button "Next" at bounding box center [594, 27] width 47 height 19
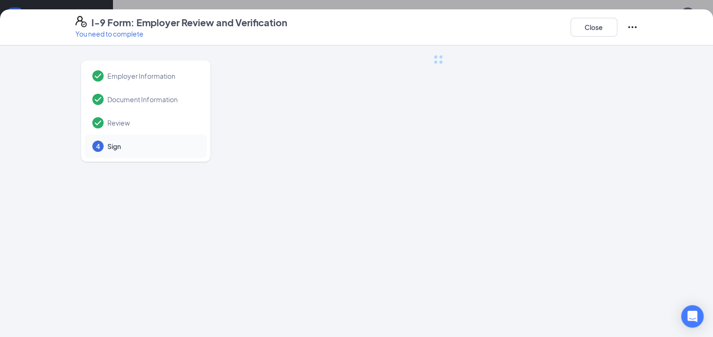
scroll to position [0, 0]
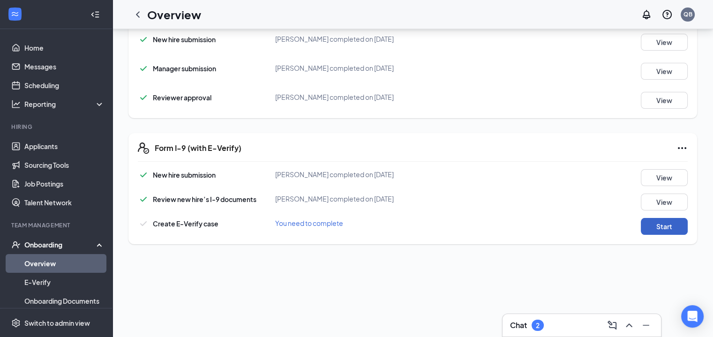
click at [657, 230] on button "Start" at bounding box center [664, 226] width 47 height 17
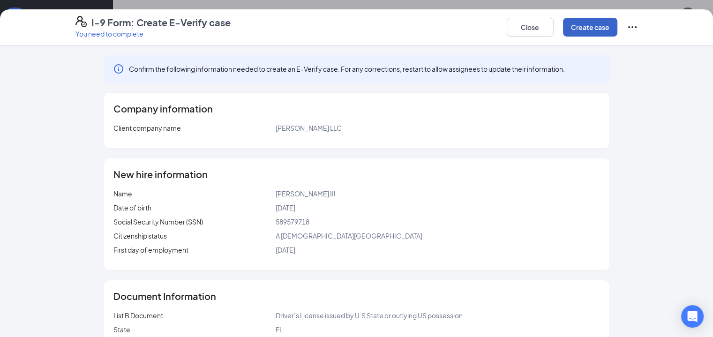
click at [618, 25] on button "Create case" at bounding box center [590, 27] width 54 height 19
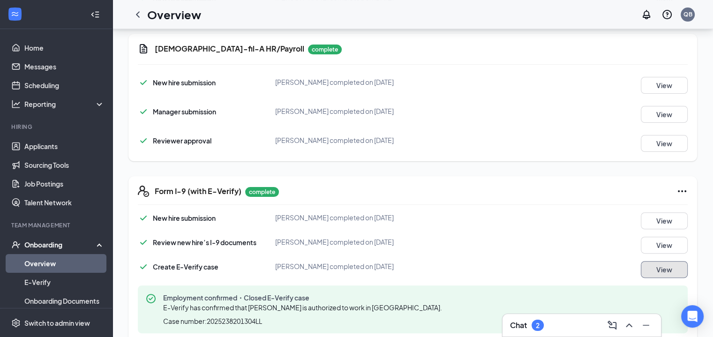
scroll to position [81, 0]
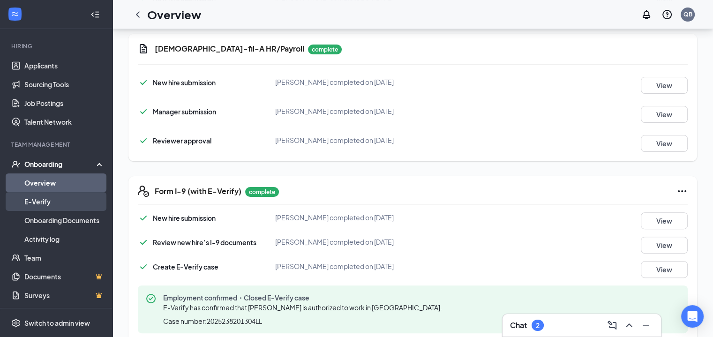
click at [51, 205] on link "E-Verify" at bounding box center [64, 201] width 80 height 19
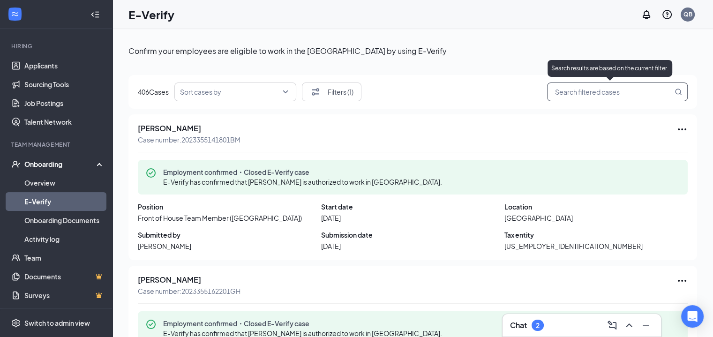
click at [566, 91] on input "search" at bounding box center [613, 92] width 120 height 12
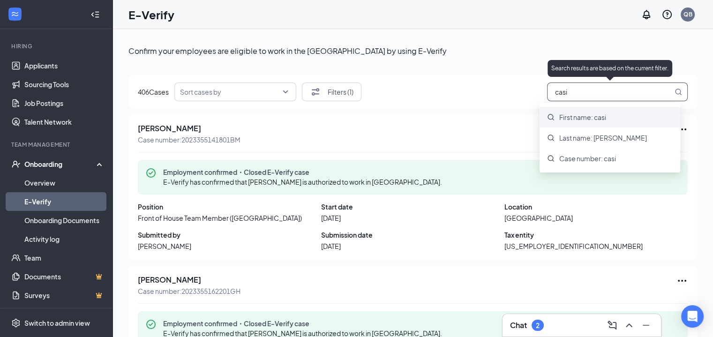
click at [579, 114] on span "First name: casi" at bounding box center [583, 117] width 47 height 9
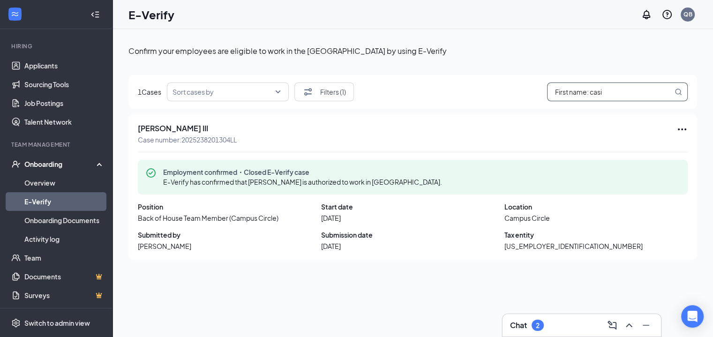
type input "First name: casi"
click at [38, 256] on link "Team" at bounding box center [64, 258] width 80 height 19
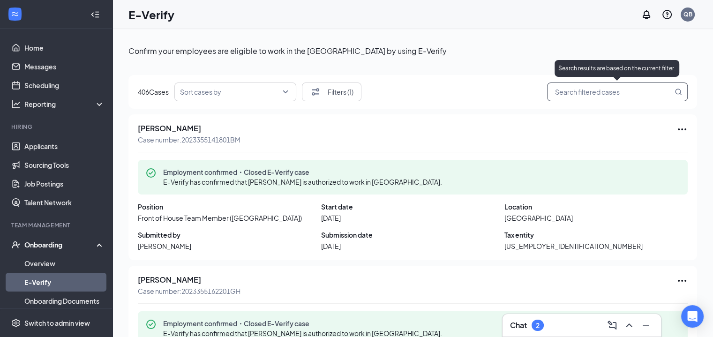
click at [585, 90] on input "search" at bounding box center [613, 92] width 120 height 12
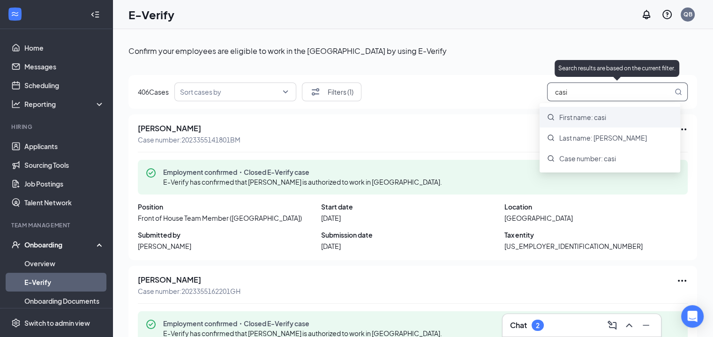
click at [583, 126] on div "First name: casi" at bounding box center [610, 117] width 141 height 21
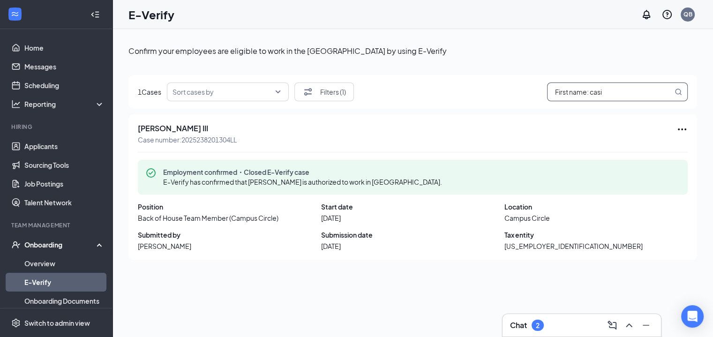
type input "First name: casi"
click at [66, 261] on link "Overview" at bounding box center [64, 263] width 80 height 19
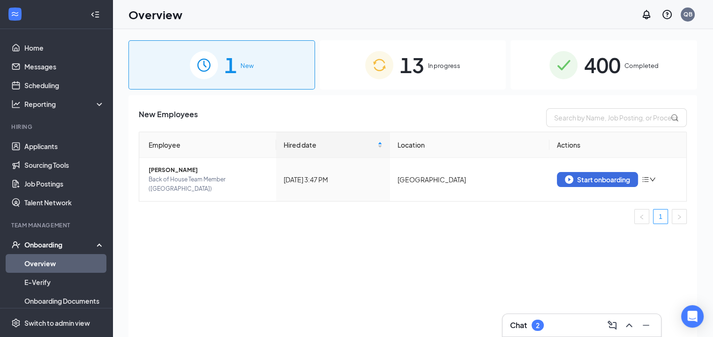
click at [401, 92] on div "1 New 13 In progress 400 Completed New Employees Employee Hired date Location A…" at bounding box center [413, 204] width 569 height 328
click at [422, 73] on span "13" at bounding box center [412, 65] width 24 height 32
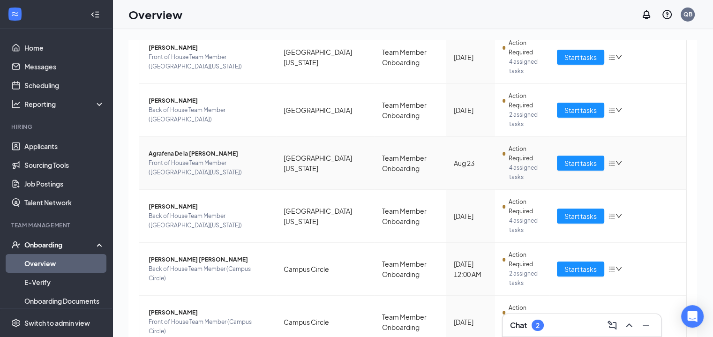
scroll to position [244, 0]
click at [565, 264] on span "Start tasks" at bounding box center [581, 269] width 32 height 10
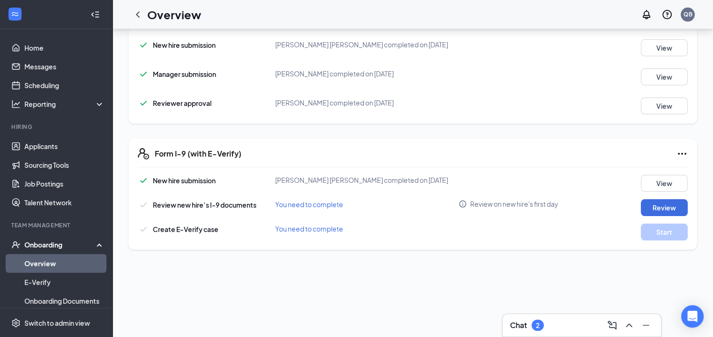
scroll to position [186, 0]
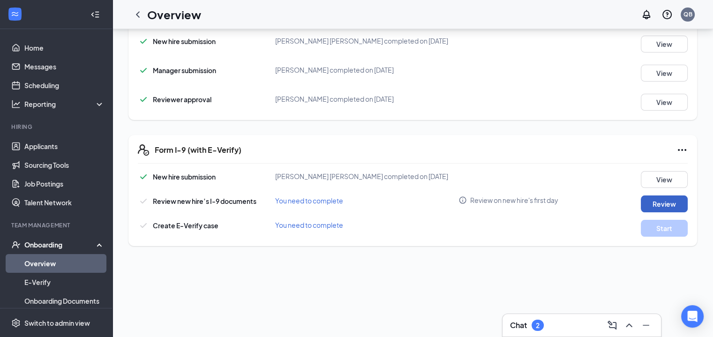
click at [646, 206] on button "Review" at bounding box center [664, 204] width 47 height 17
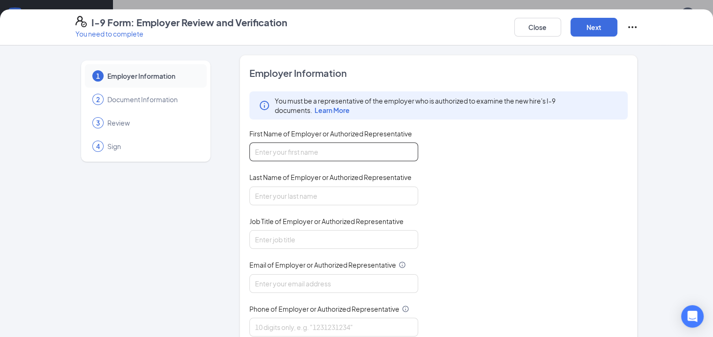
click at [303, 146] on input "First Name of Employer or Authorized Representative" at bounding box center [334, 152] width 169 height 19
type input "[PERSON_NAME]"
type input "[EMAIL_ADDRESS][DOMAIN_NAME]"
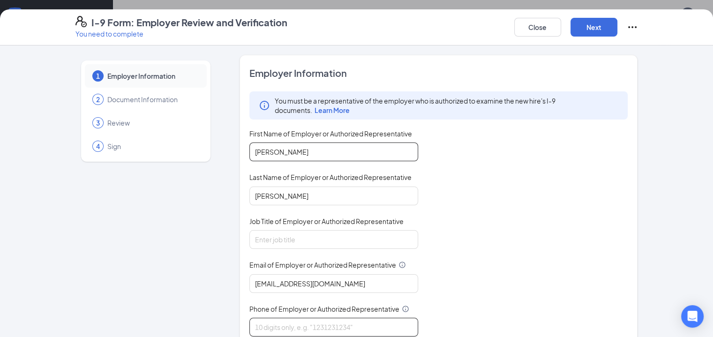
type input "8502090617"
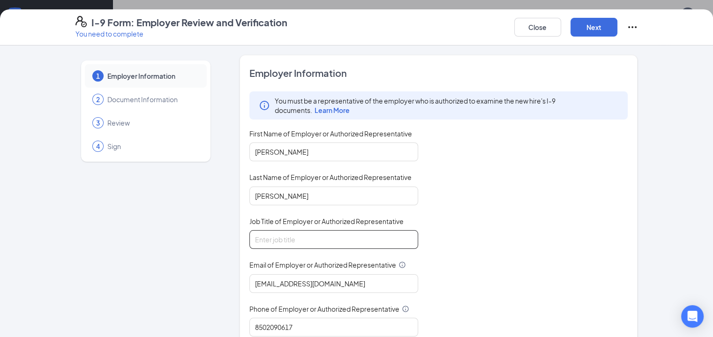
click at [280, 237] on input "Job Title of Employer or Authorized Representative" at bounding box center [334, 239] width 169 height 19
type input "HR Director"
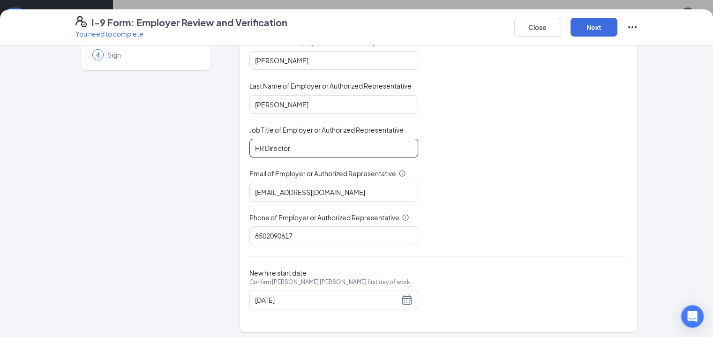
scroll to position [94, 0]
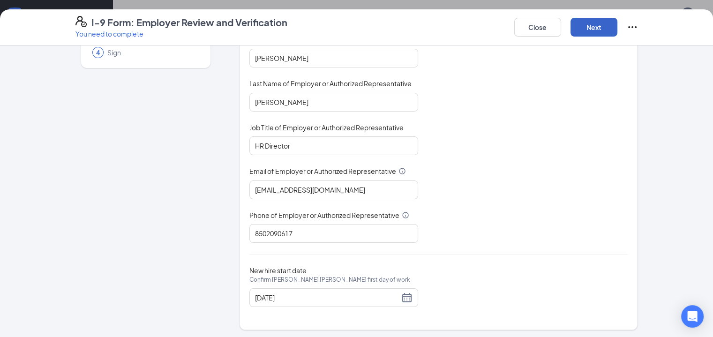
click at [618, 28] on button "Next" at bounding box center [594, 27] width 47 height 19
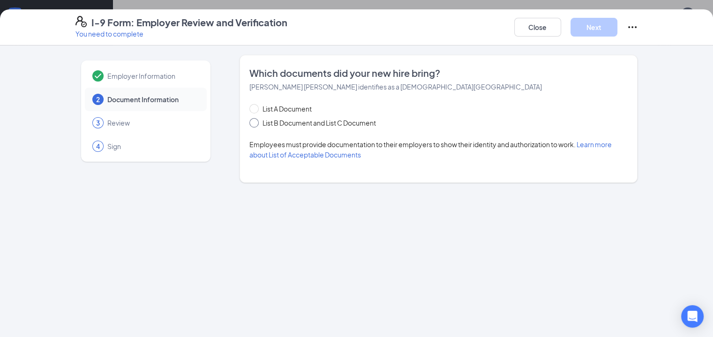
click at [287, 120] on span "List B Document and List C Document" at bounding box center [319, 123] width 121 height 10
click at [256, 120] on input "List B Document and List C Document" at bounding box center [253, 121] width 7 height 7
radio input "true"
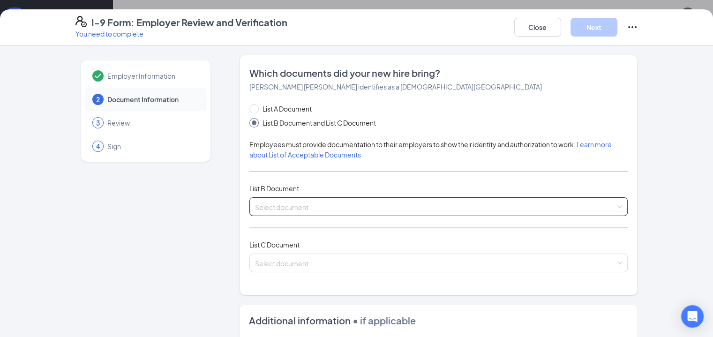
click at [271, 212] on span at bounding box center [435, 207] width 361 height 18
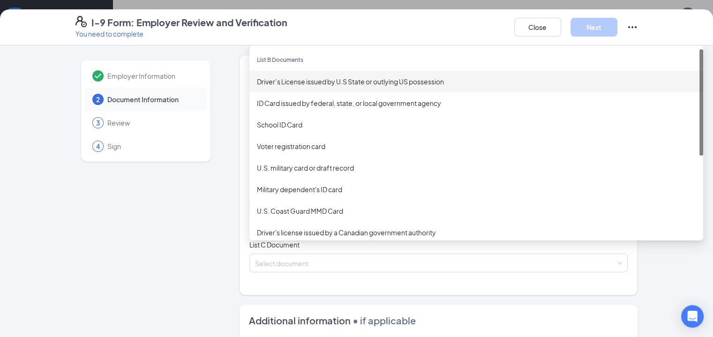
click at [305, 82] on div "Driver’s License issued by U.S State or outlying US possession" at bounding box center [476, 81] width 439 height 10
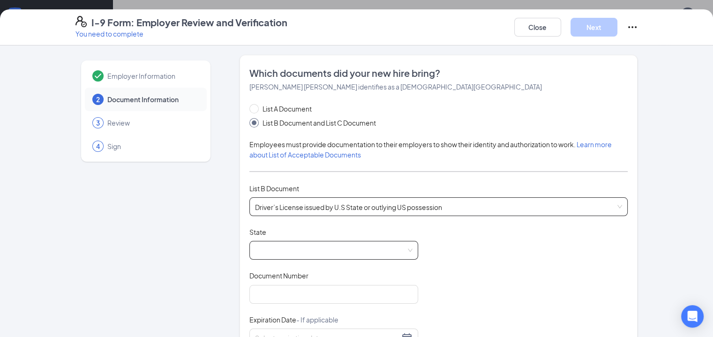
click at [276, 254] on span at bounding box center [334, 251] width 158 height 18
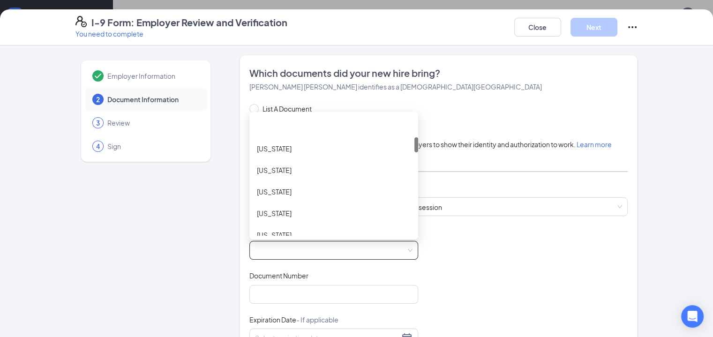
scroll to position [183, 0]
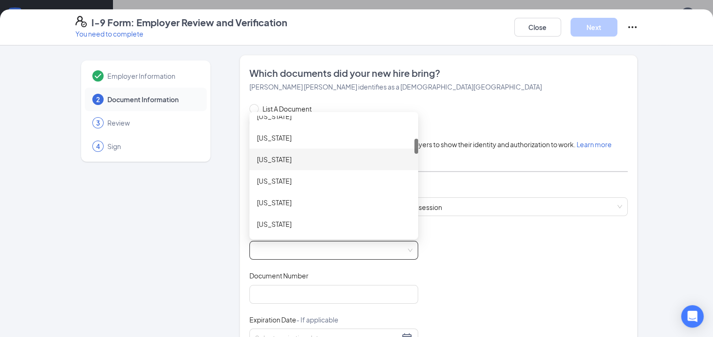
click at [261, 160] on div "[US_STATE]" at bounding box center [334, 159] width 154 height 10
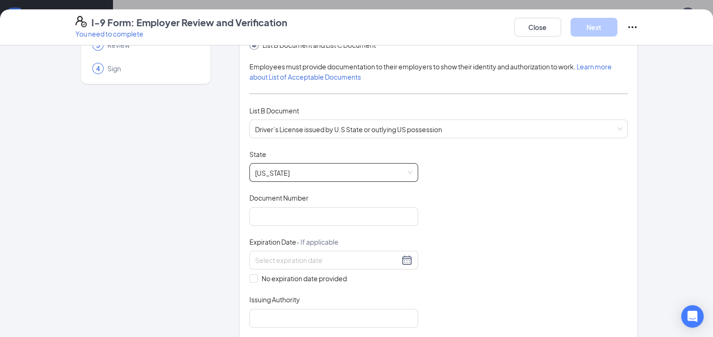
scroll to position [78, 0]
click at [276, 209] on input "Document Number" at bounding box center [334, 216] width 169 height 19
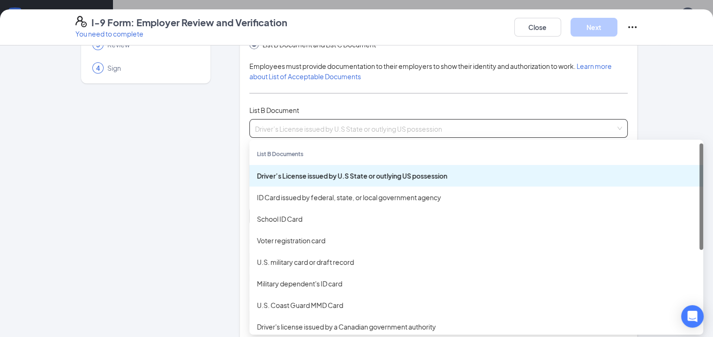
click at [283, 135] on span "Driver’s License issued by U.S State or outlying US possession" at bounding box center [439, 129] width 368 height 18
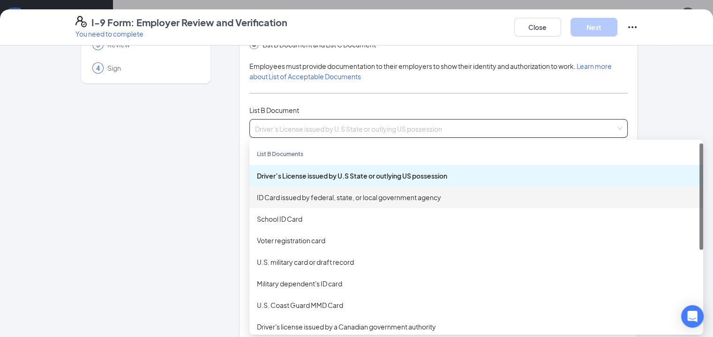
click at [274, 195] on div "ID Card issued by federal, state, or local government agency" at bounding box center [476, 197] width 439 height 10
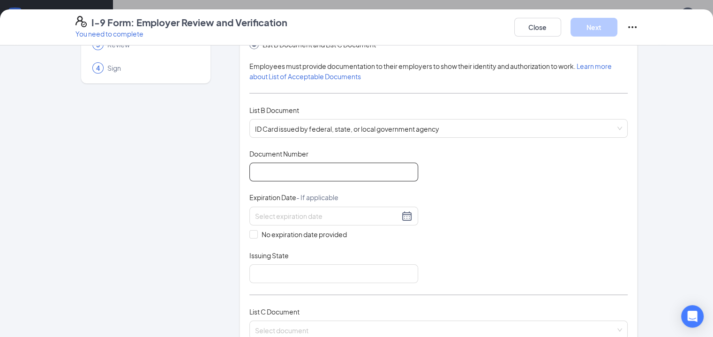
click at [272, 166] on input "Document Number" at bounding box center [334, 172] width 169 height 19
click at [265, 125] on span "ID Card issued by federal, state, or local government agency" at bounding box center [439, 129] width 368 height 18
type input "M224173065190"
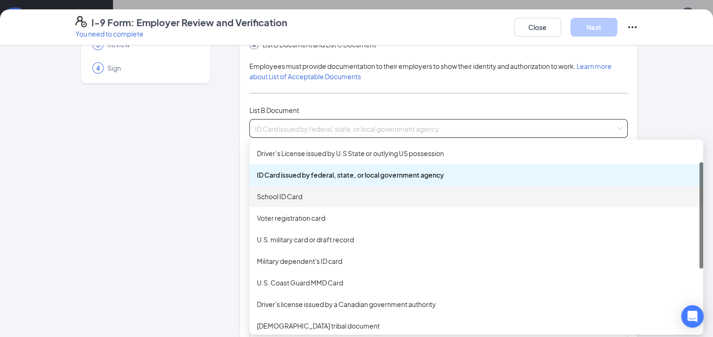
scroll to position [23, 0]
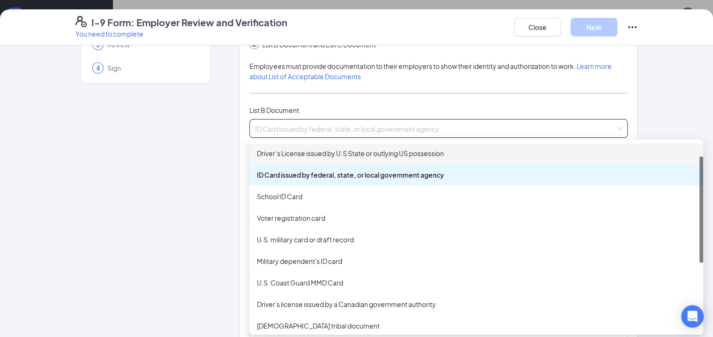
click at [292, 153] on div "Driver’s License issued by U.S State or outlying US possession" at bounding box center [476, 153] width 439 height 10
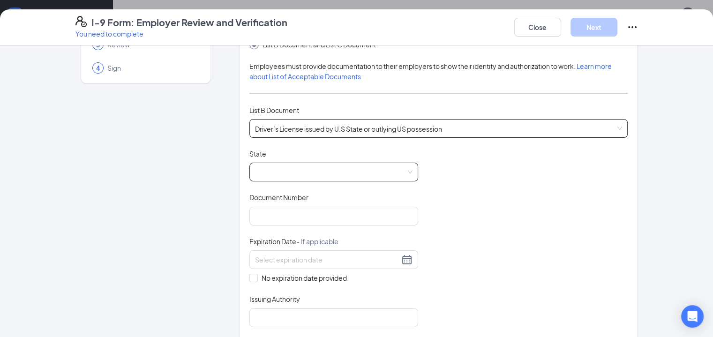
click at [284, 168] on span at bounding box center [334, 172] width 158 height 18
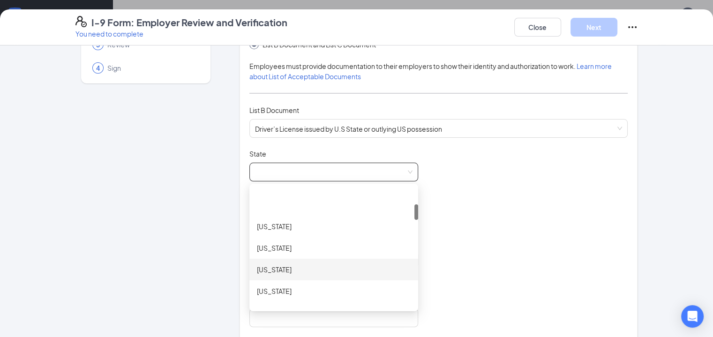
scroll to position [144, 0]
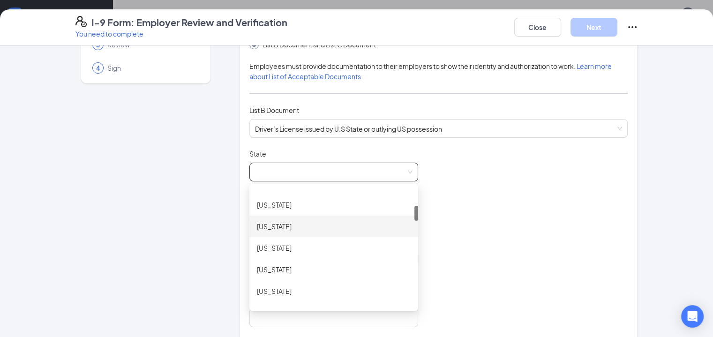
click at [258, 265] on div "[US_STATE]" at bounding box center [334, 270] width 154 height 10
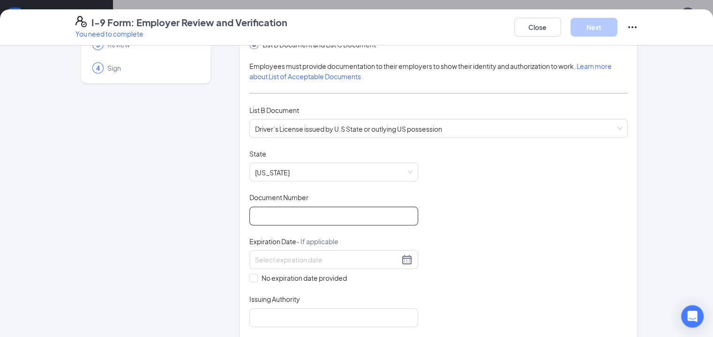
click at [276, 213] on input "Document Number" at bounding box center [334, 216] width 169 height 19
type input "M224173065190"
click at [288, 258] on input at bounding box center [327, 260] width 144 height 10
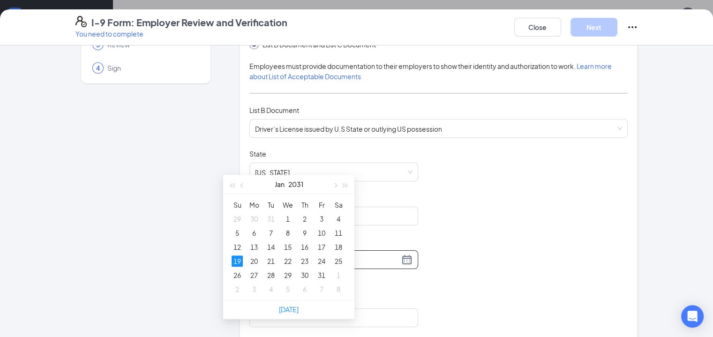
scroll to position [282, 0]
click at [234, 259] on div "19" at bounding box center [237, 259] width 11 height 11
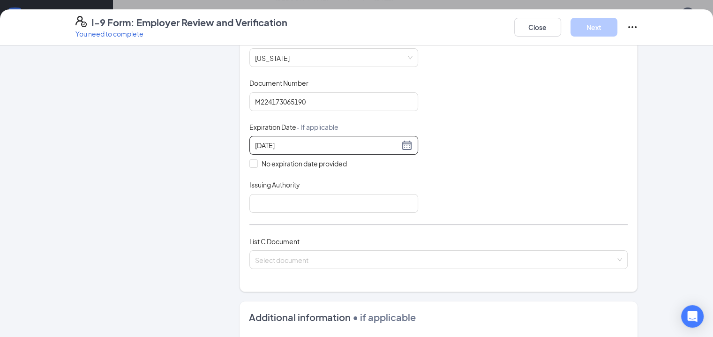
scroll to position [194, 0]
type input "01/19/2031"
click at [322, 198] on input "Issuing Authority" at bounding box center [334, 202] width 169 height 19
type input "[US_STATE]"
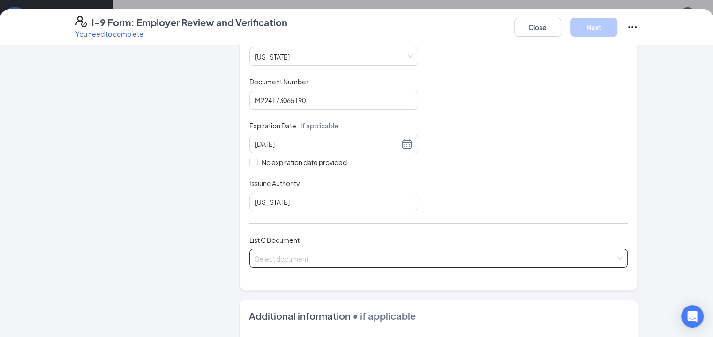
click at [311, 260] on input "search" at bounding box center [435, 257] width 361 height 14
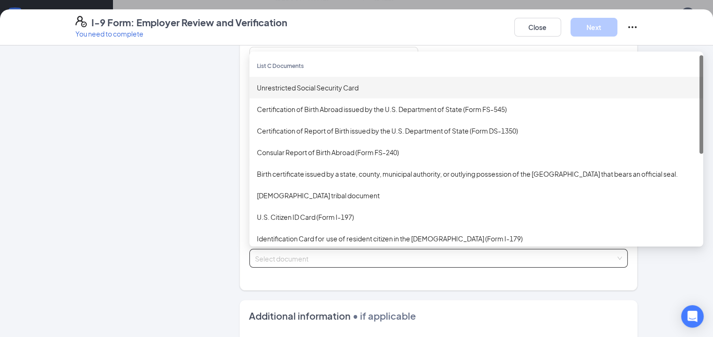
click at [325, 84] on div "Unrestricted Social Security Card" at bounding box center [476, 88] width 439 height 10
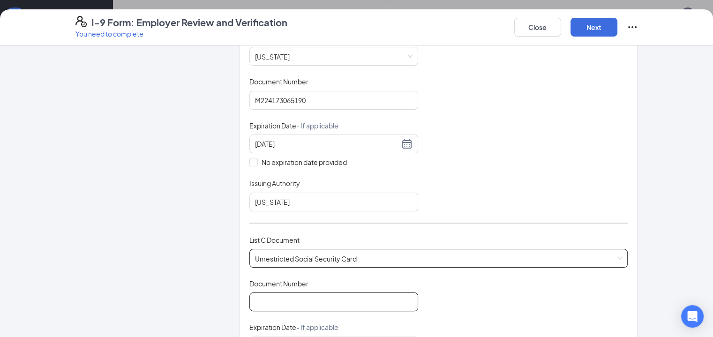
click at [285, 297] on input "Document Number" at bounding box center [334, 302] width 169 height 19
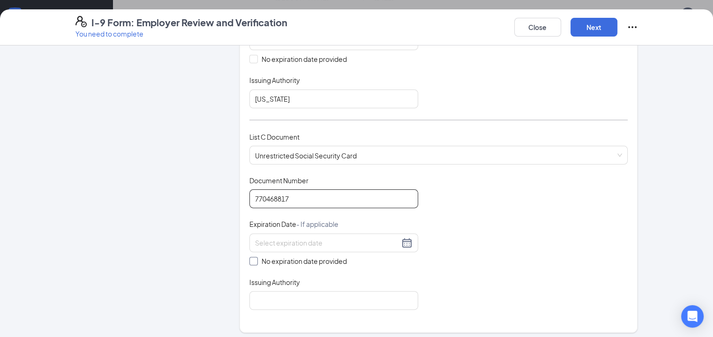
type input "770468817"
click at [292, 262] on span "No expiration date provided" at bounding box center [304, 261] width 93 height 10
click at [256, 262] on input "No expiration date provided" at bounding box center [253, 260] width 7 height 7
checkbox input "true"
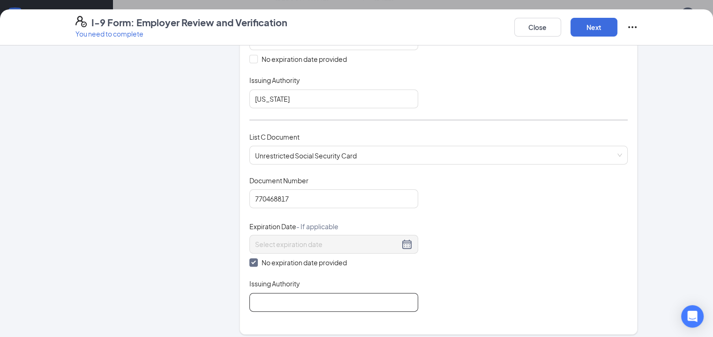
click at [295, 293] on input "Issuing Authority" at bounding box center [334, 302] width 169 height 19
type input "Social Security Administration"
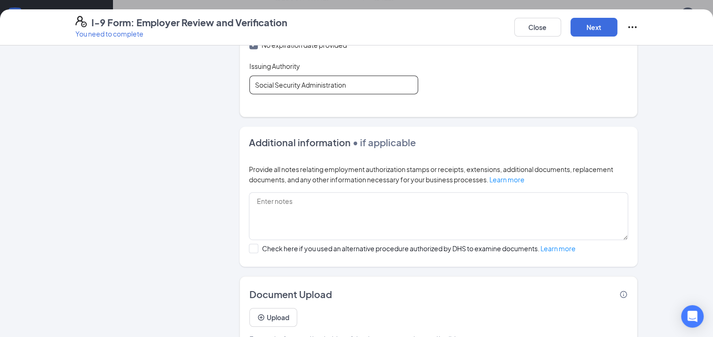
scroll to position [539, 0]
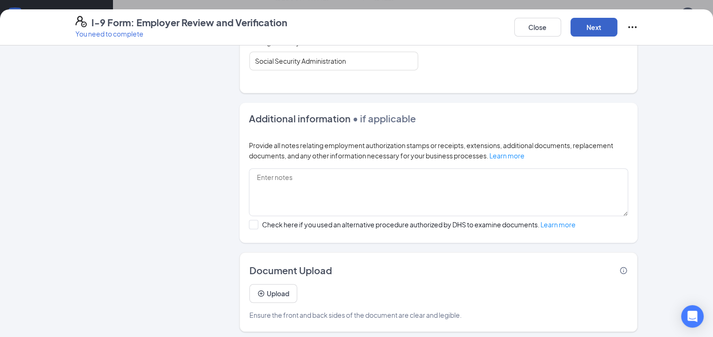
click at [618, 32] on button "Next" at bounding box center [594, 27] width 47 height 19
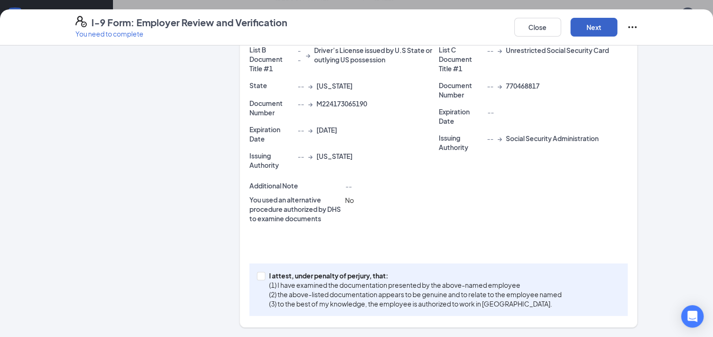
scroll to position [212, 0]
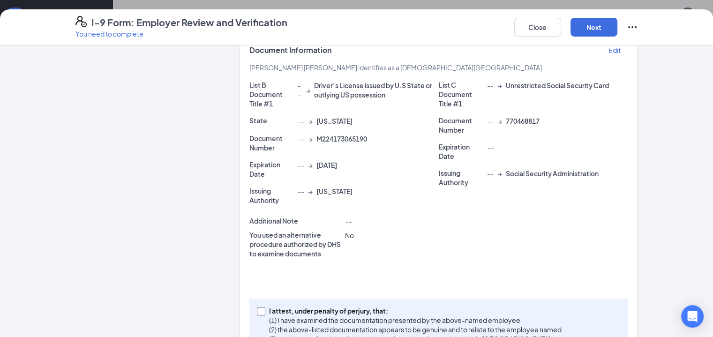
click at [338, 316] on p "(1) I have examined the documentation presented by the above-named employee" at bounding box center [415, 320] width 293 height 9
click at [264, 307] on input "I attest, under penalty of [PERSON_NAME], that: (1) I have examined the documen…" at bounding box center [260, 310] width 7 height 7
checkbox input "true"
click at [618, 33] on button "Next" at bounding box center [594, 27] width 47 height 19
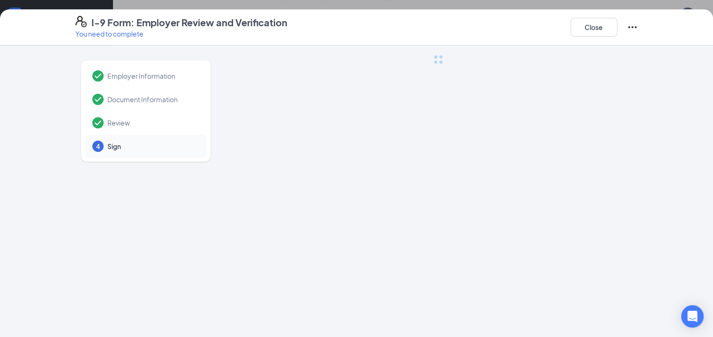
scroll to position [0, 0]
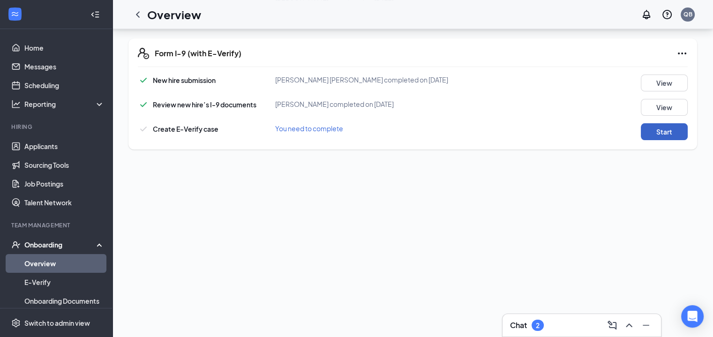
click at [648, 136] on button "Start" at bounding box center [664, 131] width 47 height 17
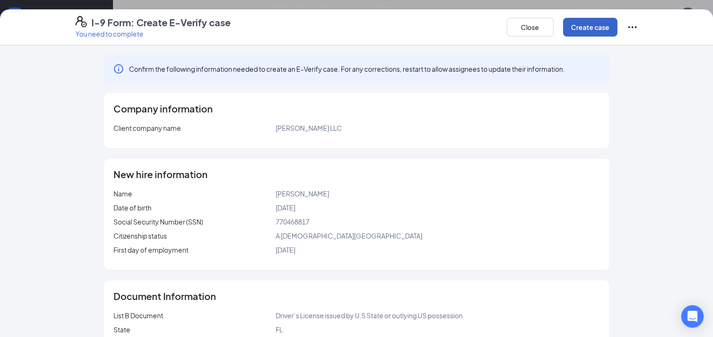
click at [618, 25] on button "Create case" at bounding box center [590, 27] width 54 height 19
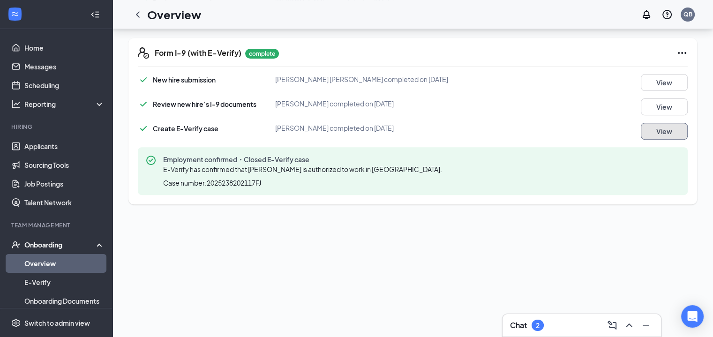
scroll to position [81, 0]
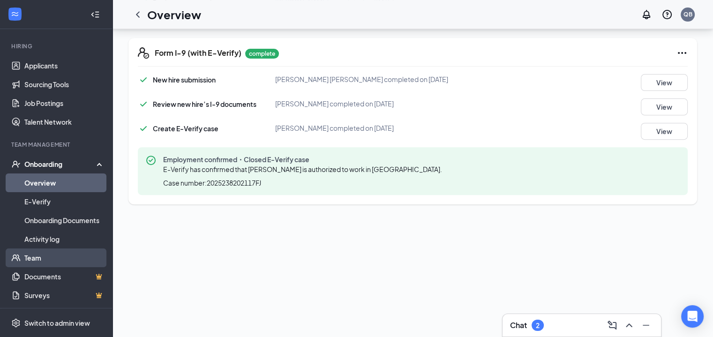
click at [53, 256] on link "Team" at bounding box center [64, 258] width 80 height 19
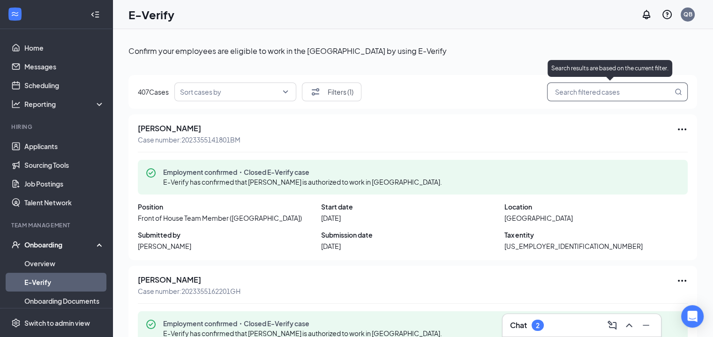
click at [585, 95] on input "search" at bounding box center [613, 92] width 120 height 12
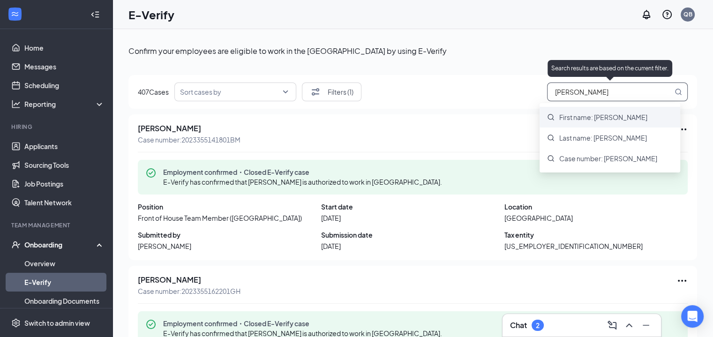
click at [585, 118] on span "First name: [PERSON_NAME]" at bounding box center [604, 117] width 88 height 9
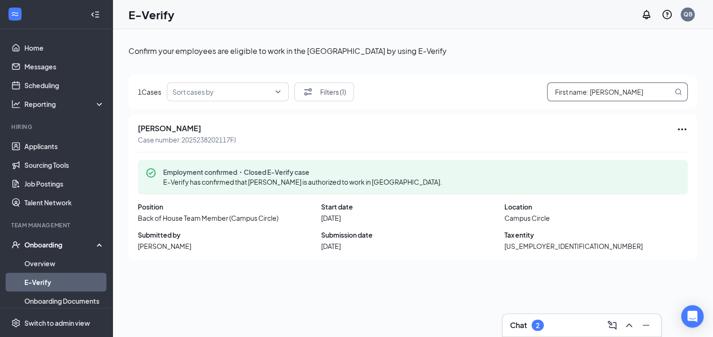
type input "First name: [PERSON_NAME]"
click at [28, 259] on link "Overview" at bounding box center [64, 263] width 80 height 19
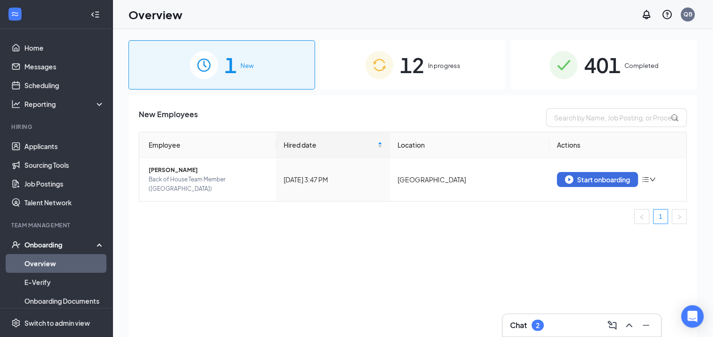
click at [416, 80] on span "12" at bounding box center [412, 65] width 24 height 32
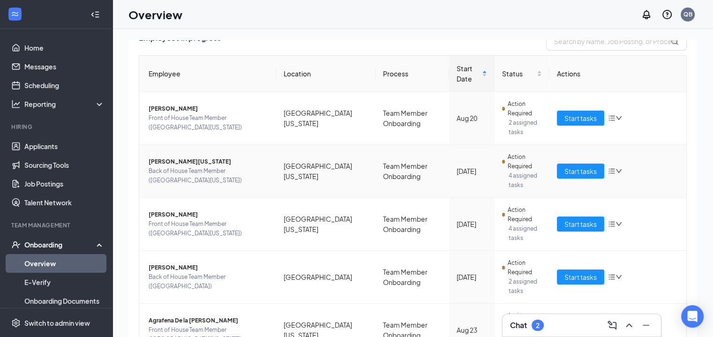
scroll to position [154, 0]
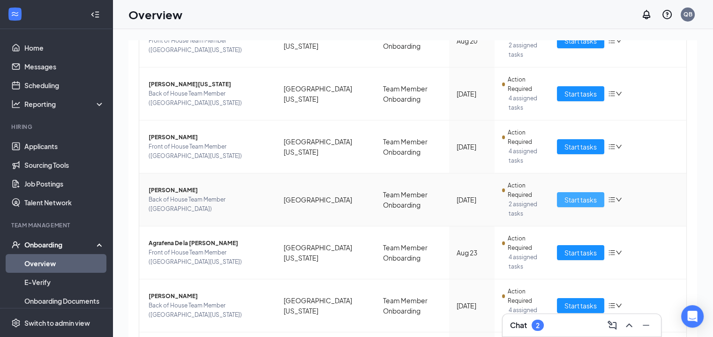
click at [582, 197] on span "Start tasks" at bounding box center [581, 200] width 32 height 10
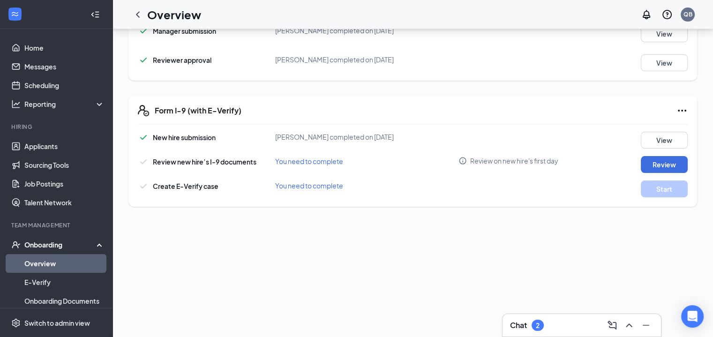
scroll to position [226, 0]
click at [647, 163] on button "Review" at bounding box center [664, 163] width 47 height 17
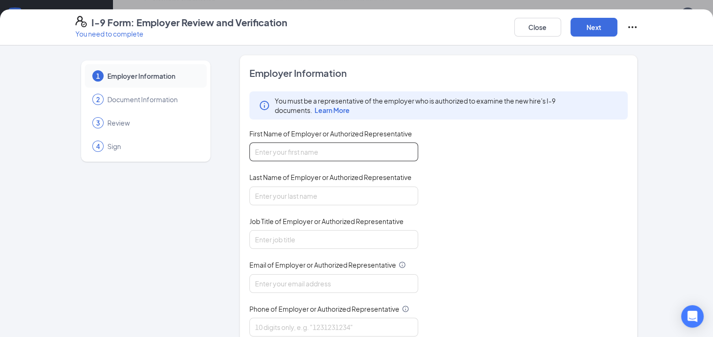
click at [327, 159] on input "First Name of Employer or Authorized Representative" at bounding box center [334, 152] width 169 height 19
type input "[PERSON_NAME]"
type input "[EMAIL_ADDRESS][DOMAIN_NAME]"
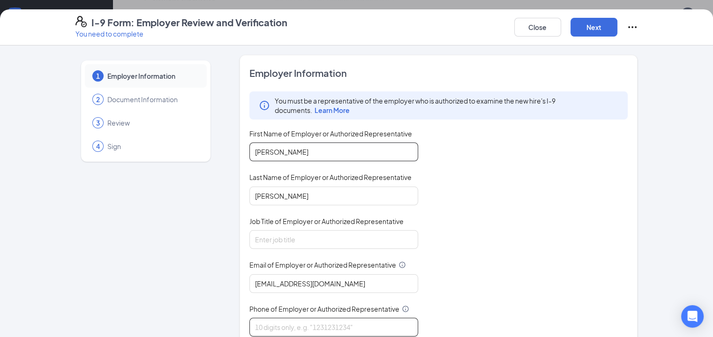
type input "8502090617"
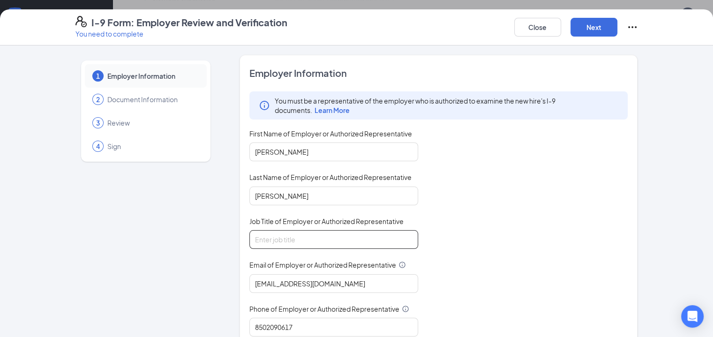
click at [291, 245] on input "Job Title of Employer or Authorized Representative" at bounding box center [334, 239] width 169 height 19
type input "HR Director"
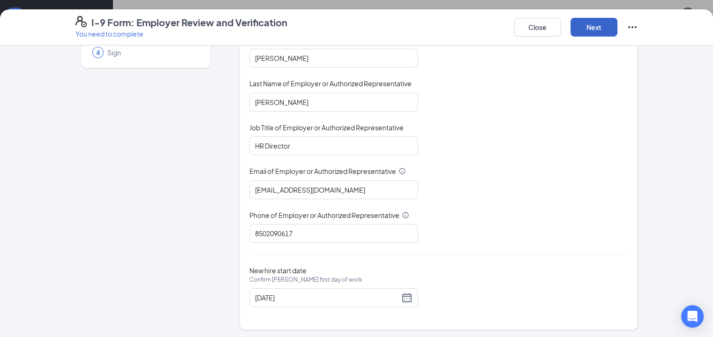
click at [618, 28] on button "Next" at bounding box center [594, 27] width 47 height 19
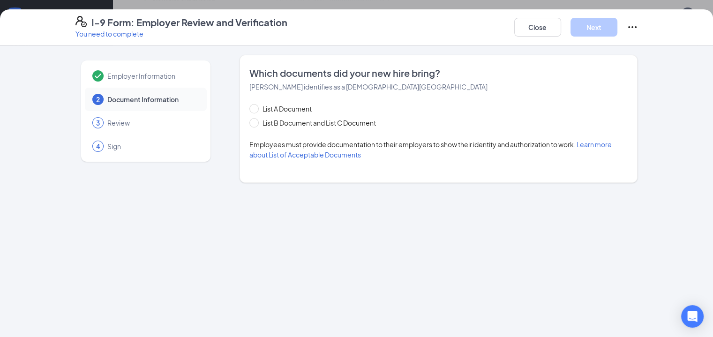
scroll to position [0, 0]
click at [259, 123] on span "List B Document and List C Document" at bounding box center [319, 123] width 121 height 10
click at [254, 123] on input "List B Document and List C Document" at bounding box center [253, 121] width 7 height 7
radio input "true"
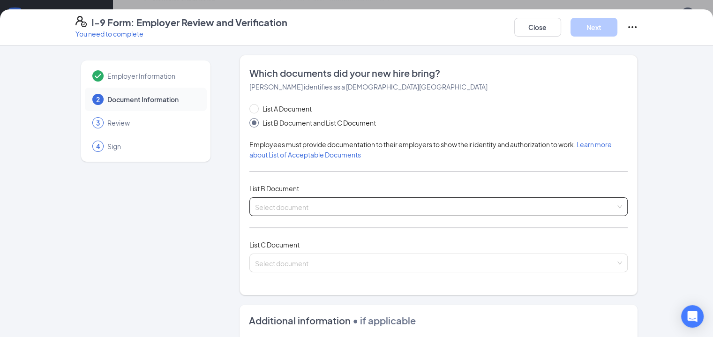
click at [263, 202] on input "search" at bounding box center [435, 205] width 361 height 14
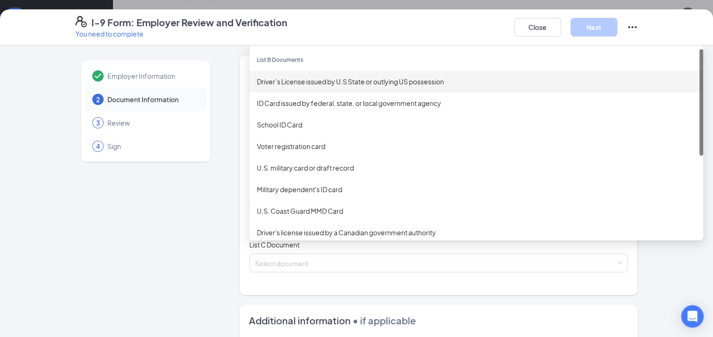
click at [301, 86] on div "Driver’s License issued by U.S State or outlying US possession" at bounding box center [476, 81] width 439 height 10
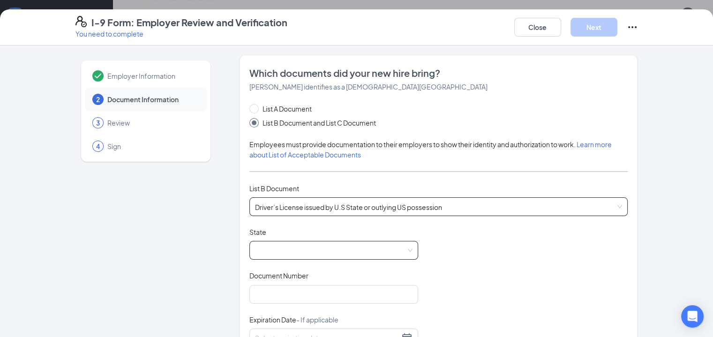
click at [280, 252] on span at bounding box center [334, 251] width 158 height 18
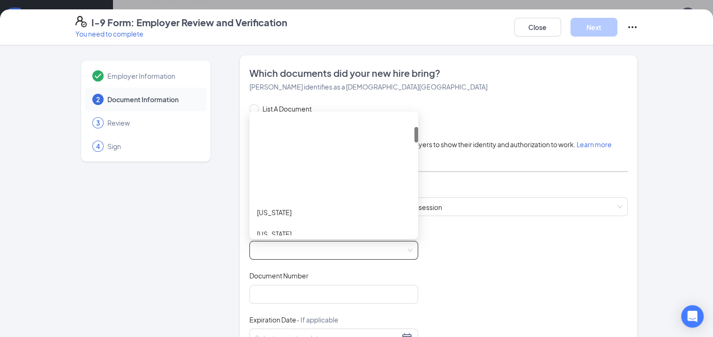
scroll to position [111, 0]
click at [257, 226] on div "[US_STATE]" at bounding box center [334, 231] width 154 height 10
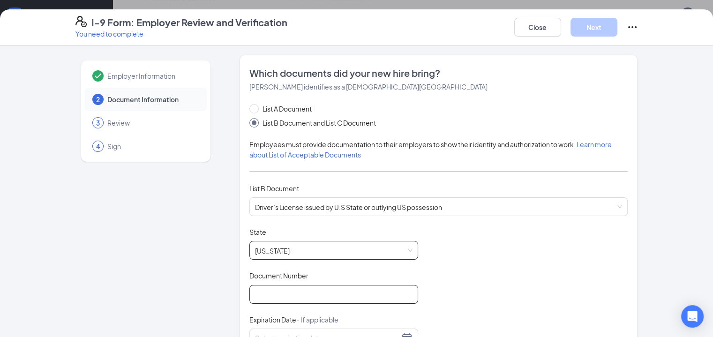
click at [266, 290] on input "Document Number" at bounding box center [334, 294] width 169 height 19
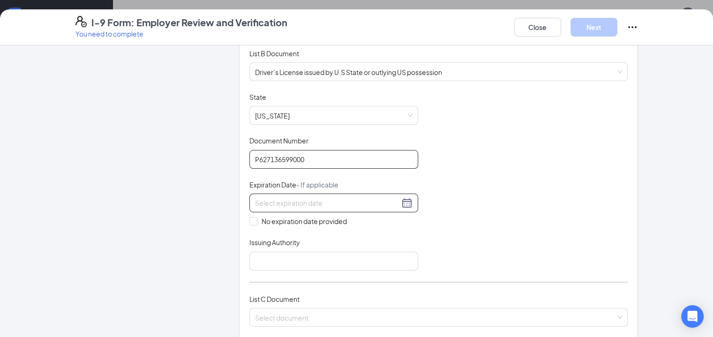
type input "P627136599000"
click at [281, 202] on input at bounding box center [327, 203] width 144 height 10
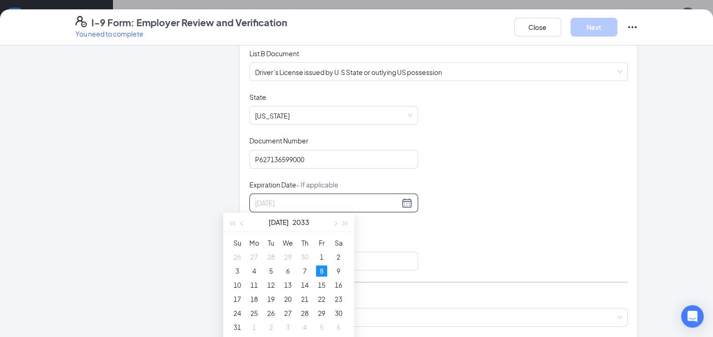
click at [319, 266] on div "8" at bounding box center [321, 270] width 11 height 11
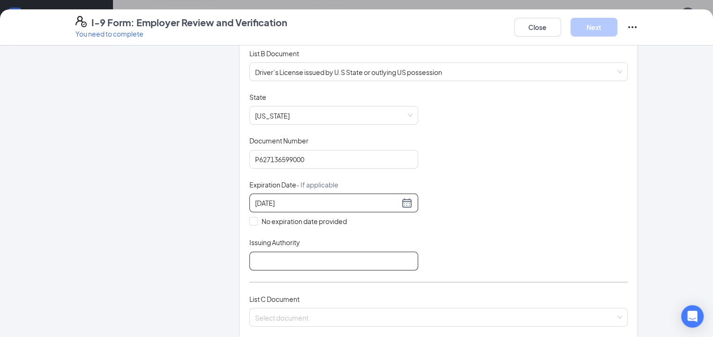
type input "[DATE]"
click at [287, 262] on input "Issuing Authority" at bounding box center [334, 261] width 169 height 19
type input "[US_STATE]"
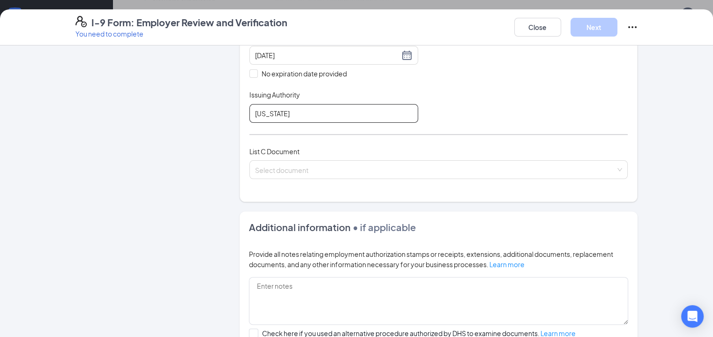
scroll to position [285, 0]
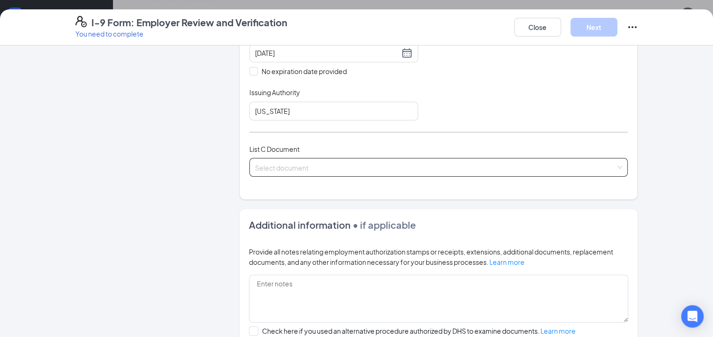
click at [284, 165] on input "search" at bounding box center [435, 166] width 361 height 14
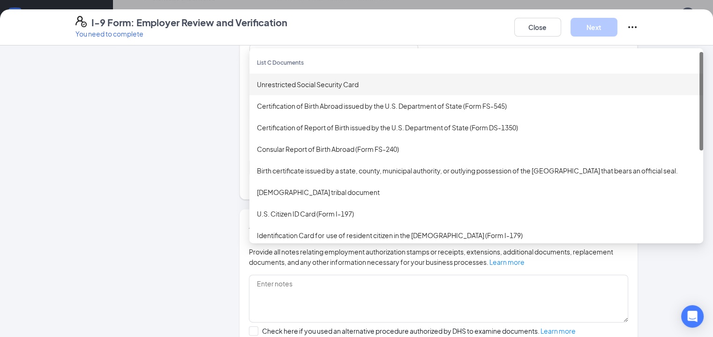
click at [270, 88] on div "Unrestricted Social Security Card" at bounding box center [477, 85] width 454 height 22
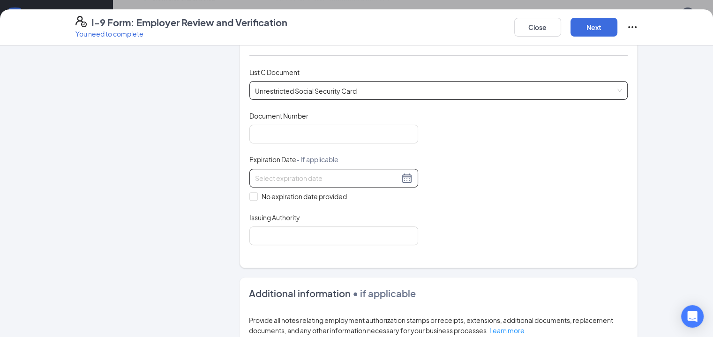
scroll to position [362, 0]
click at [286, 129] on input "Document Number" at bounding box center [334, 134] width 169 height 19
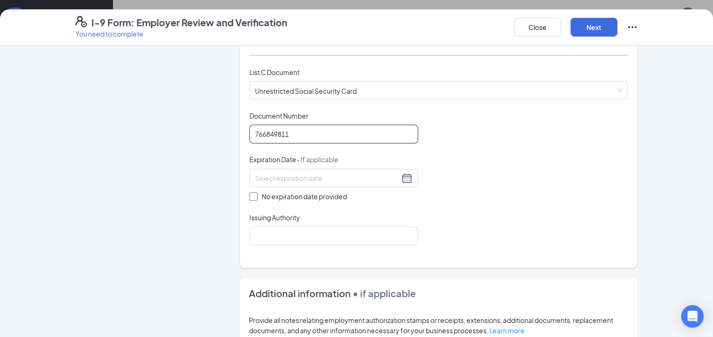
type input "766849811"
click at [266, 194] on span "No expiration date provided" at bounding box center [304, 196] width 93 height 10
click at [256, 194] on input "No expiration date provided" at bounding box center [253, 195] width 7 height 7
checkbox input "true"
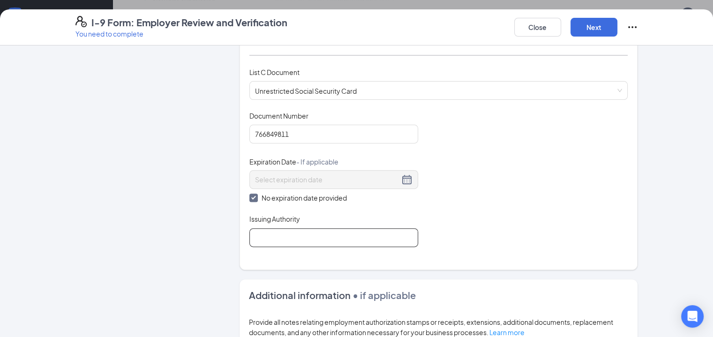
click at [265, 234] on input "Issuing Authority" at bounding box center [334, 237] width 169 height 19
type input "Social Security Administration"
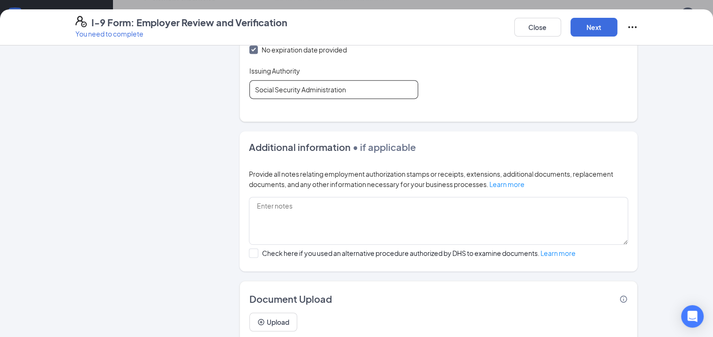
scroll to position [539, 0]
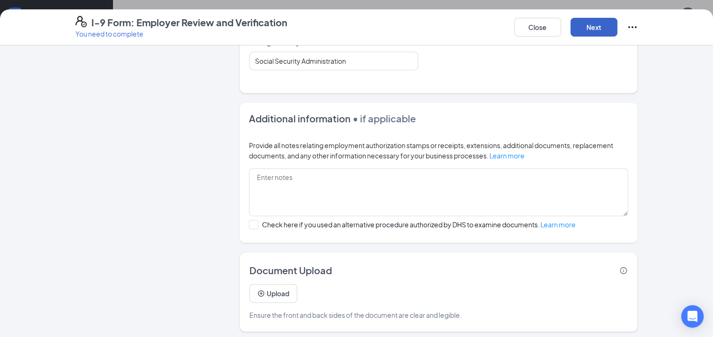
click at [618, 28] on button "Next" at bounding box center [594, 27] width 47 height 19
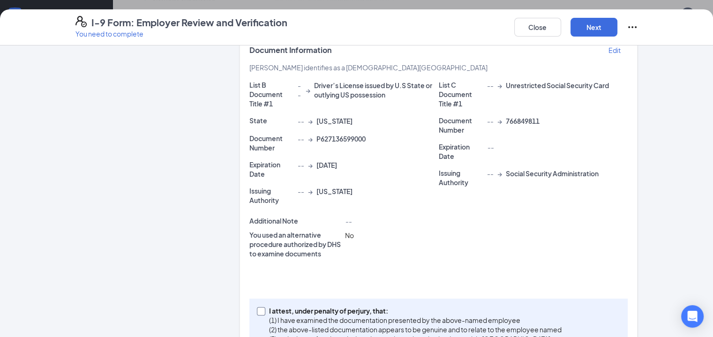
click at [288, 316] on p "(1) I have examined the documentation presented by the above-named employee" at bounding box center [415, 320] width 293 height 9
click at [264, 307] on input "I attest, under penalty of [PERSON_NAME], that: (1) I have examined the documen…" at bounding box center [260, 310] width 7 height 7
checkbox input "true"
click at [618, 30] on button "Next" at bounding box center [594, 27] width 47 height 19
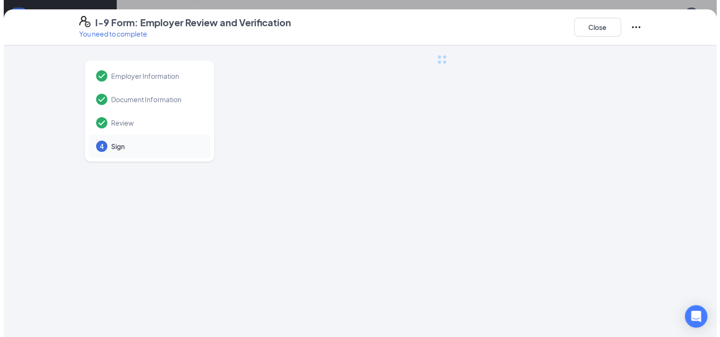
scroll to position [0, 0]
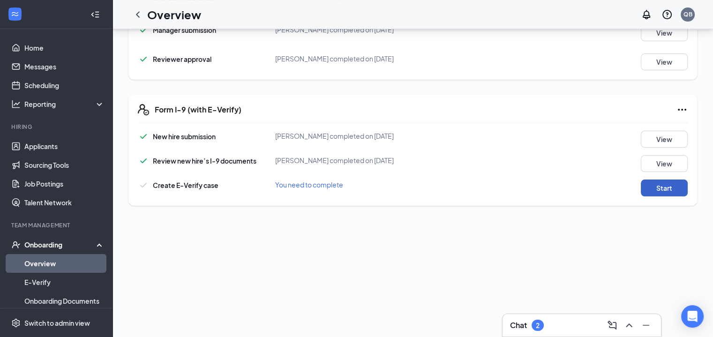
click at [645, 187] on button "Start" at bounding box center [664, 188] width 47 height 17
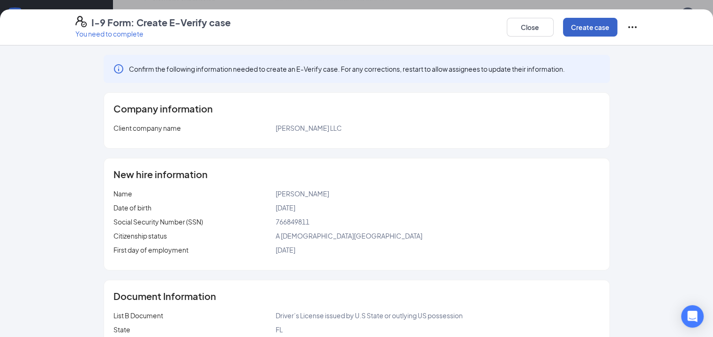
click at [618, 33] on button "Create case" at bounding box center [590, 27] width 54 height 19
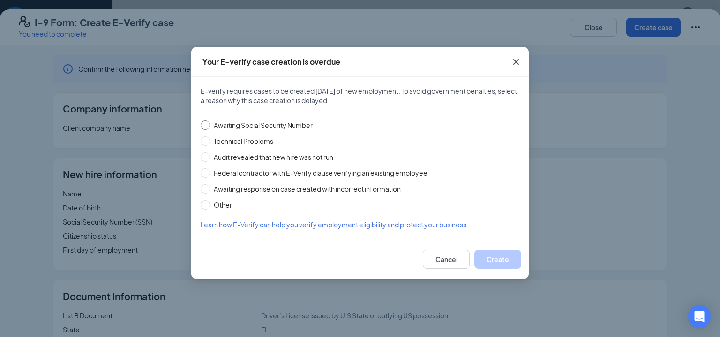
click at [250, 122] on span "Awaiting Social Security Number" at bounding box center [263, 125] width 106 height 10
click at [210, 122] on input "Awaiting Social Security Number" at bounding box center [205, 125] width 9 height 9
radio input "true"
click at [482, 257] on button "Create" at bounding box center [498, 259] width 47 height 19
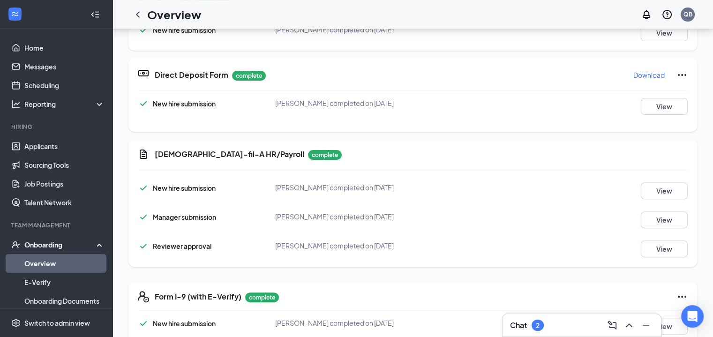
scroll to position [46, 0]
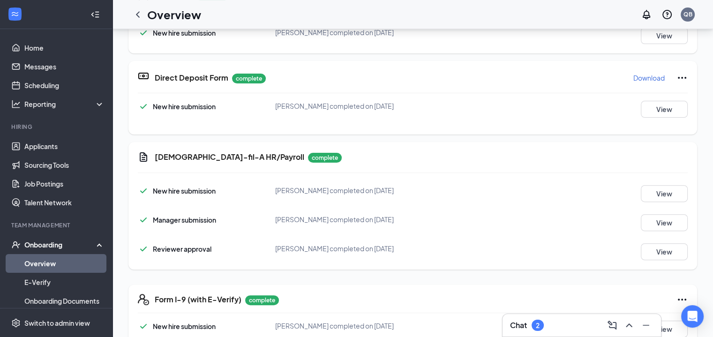
click at [60, 259] on link "Overview" at bounding box center [64, 263] width 80 height 19
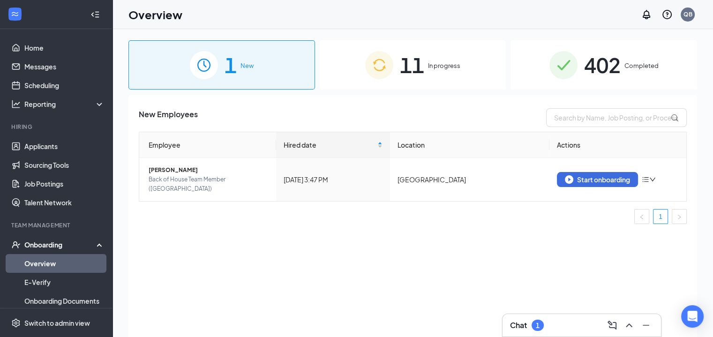
click at [616, 68] on span "402" at bounding box center [602, 65] width 37 height 32
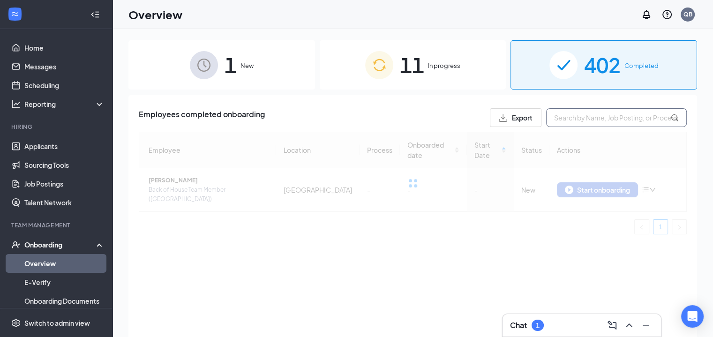
click at [576, 124] on input "text" at bounding box center [616, 117] width 141 height 19
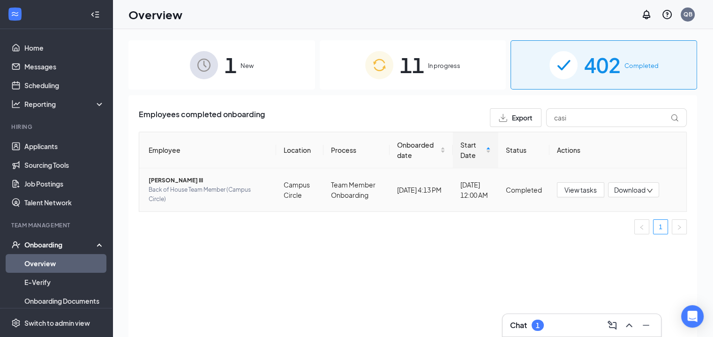
click at [195, 182] on span "[PERSON_NAME] III" at bounding box center [209, 180] width 120 height 9
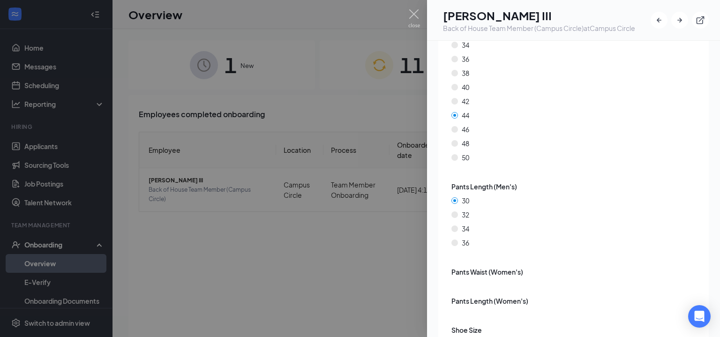
scroll to position [1777, 0]
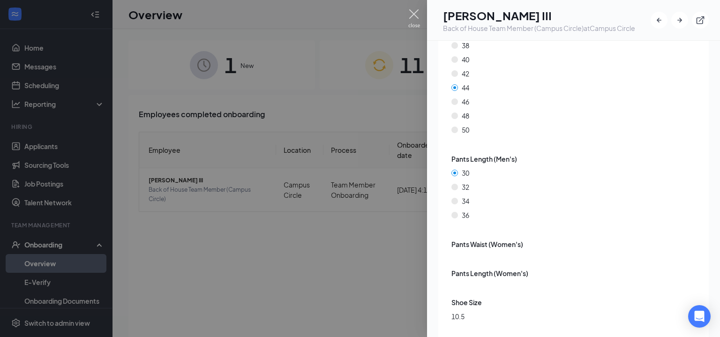
click at [418, 18] on img at bounding box center [415, 18] width 12 height 18
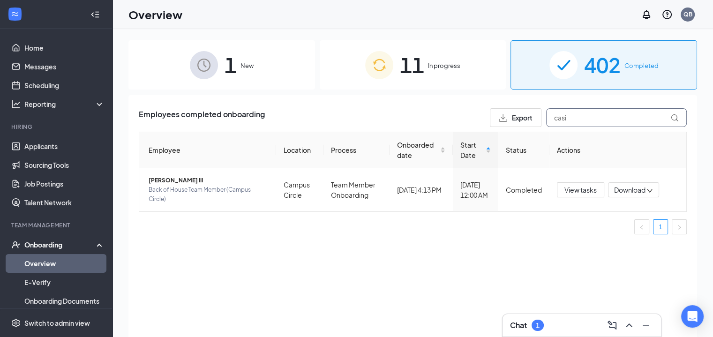
click at [574, 117] on input "casi" at bounding box center [616, 117] width 141 height 19
type input "[PERSON_NAME]"
click at [199, 184] on span "[PERSON_NAME] [PERSON_NAME]" at bounding box center [209, 180] width 120 height 9
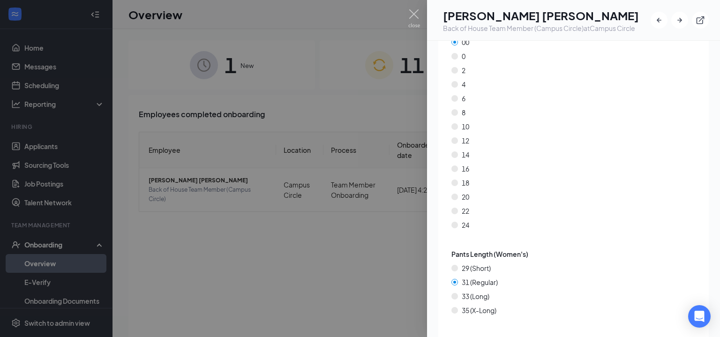
scroll to position [1805, 0]
